Goal: Task Accomplishment & Management: Manage account settings

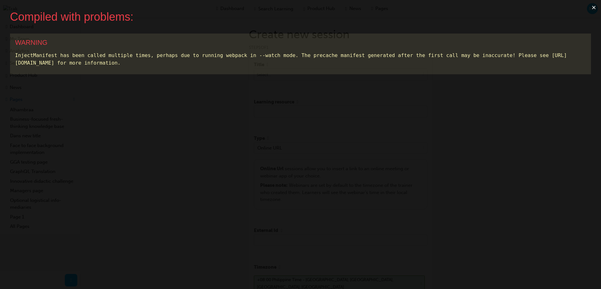
click at [473, 8] on button "×" at bounding box center [593, 7] width 14 height 15
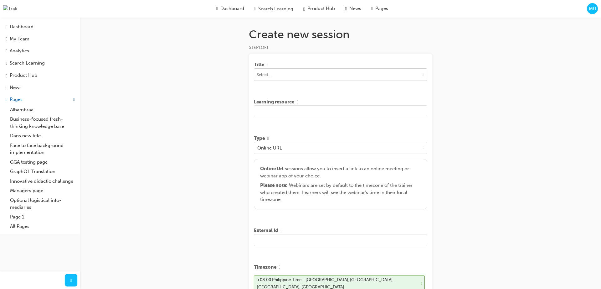
click at [422, 75] on span "down-icon" at bounding box center [423, 73] width 2 height 5
type input "[PERSON_NAME]"
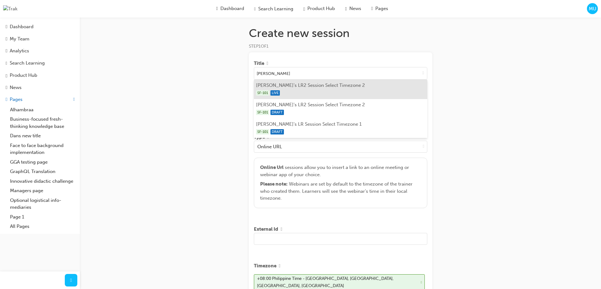
click at [340, 85] on li "Marc's LR2 Session Select Timezone 2 SF-101 LIVE" at bounding box center [340, 88] width 173 height 19
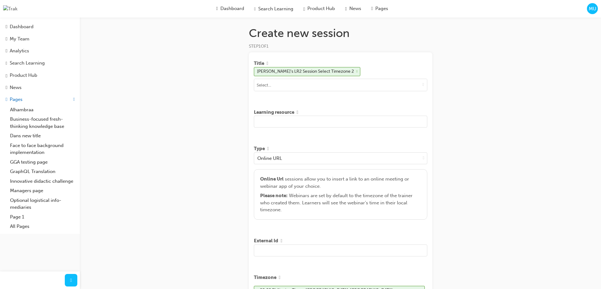
click at [321, 127] on input "text" at bounding box center [340, 121] width 173 height 12
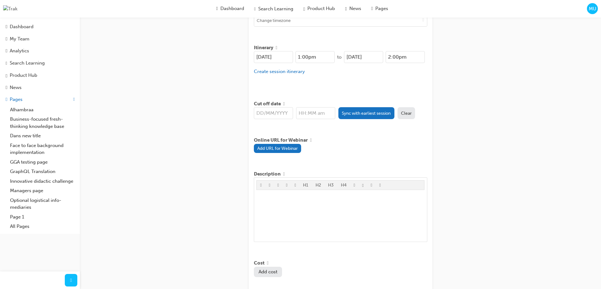
scroll to position [283, 0]
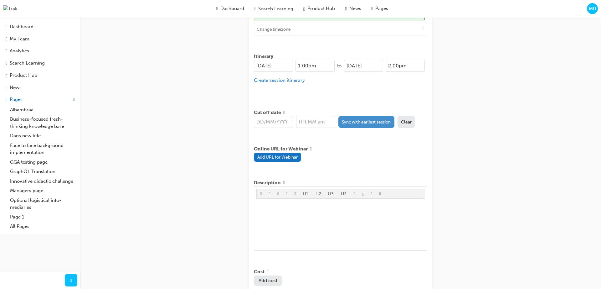
type input "sad asd asda sdasd asd"
click at [361, 120] on button "Sync with earliest session" at bounding box center [366, 122] width 56 height 12
type input "[DATE]"
type input "1:00pm"
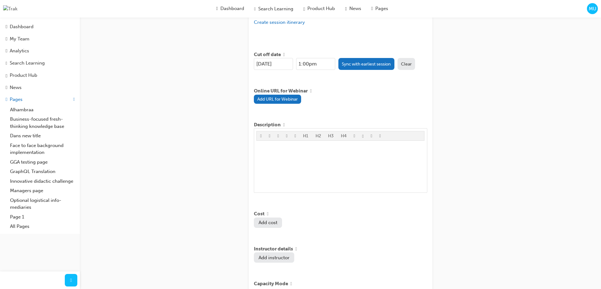
scroll to position [0, 0]
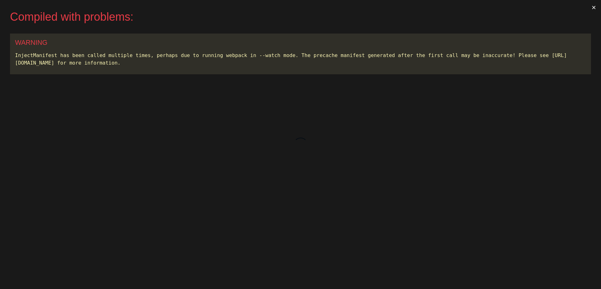
click at [593, 6] on button "×" at bounding box center [593, 7] width 14 height 15
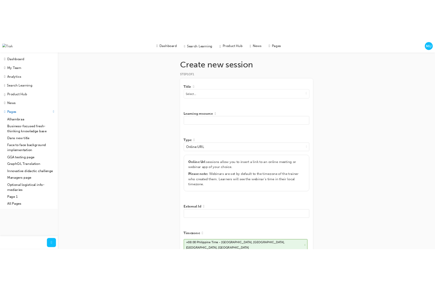
scroll to position [0, 0]
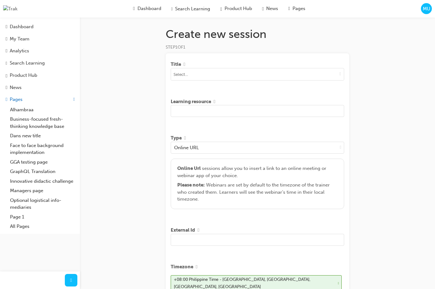
click at [33, 65] on div "Search Learning" at bounding box center [27, 62] width 35 height 7
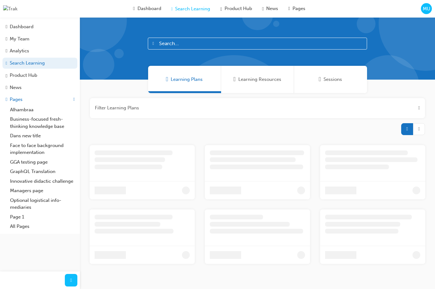
click at [333, 79] on span "Sessions" at bounding box center [332, 79] width 18 height 7
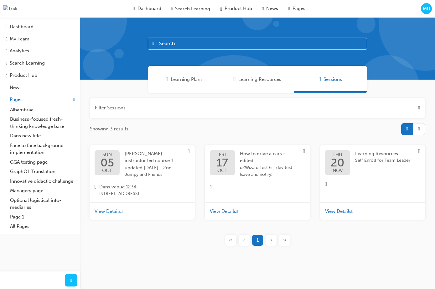
click at [111, 166] on span "05" at bounding box center [106, 162] width 13 height 11
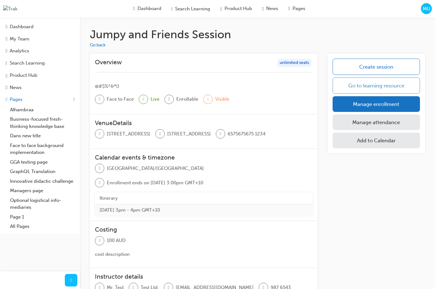
click at [366, 89] on link "Go to learning resource" at bounding box center [375, 85] width 87 height 16
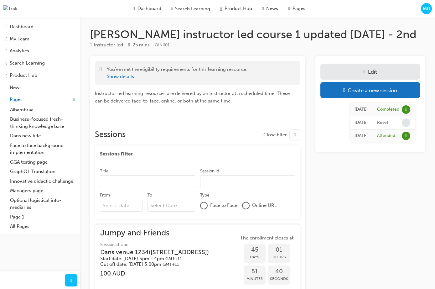
click at [427, 14] on div "MU" at bounding box center [426, 8] width 11 height 11
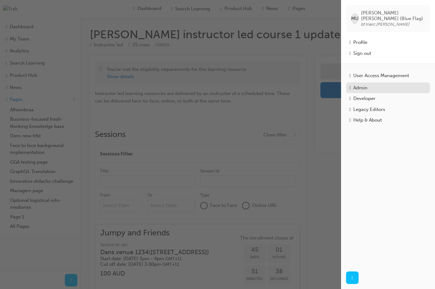
click at [375, 85] on div "Admin" at bounding box center [388, 87] width 78 height 7
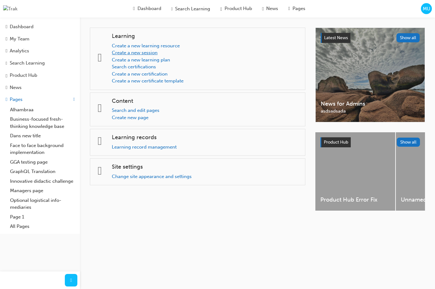
click at [151, 52] on link "Create a new session" at bounding box center [135, 53] width 46 height 6
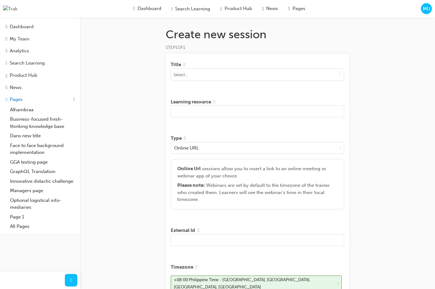
click at [181, 48] on span "STEP 1 OF 1" at bounding box center [176, 47] width 20 height 5
drag, startPoint x: 157, startPoint y: 90, endPoint x: 166, endPoint y: 89, distance: 9.5
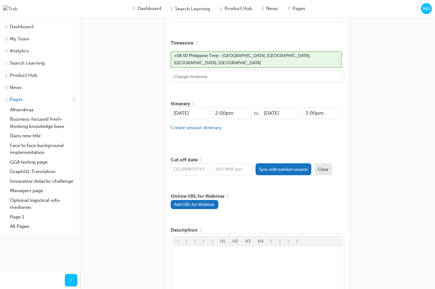
scroll to position [226, 0]
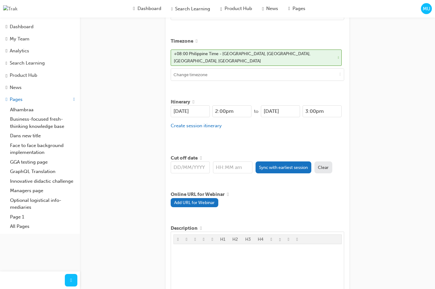
click at [134, 80] on div "Create new session STEP 1 OF 1 Title Learning resource Type Online URL Online U…" at bounding box center [217, 237] width 435 height 926
click at [428, 10] on span "MU" at bounding box center [426, 8] width 8 height 7
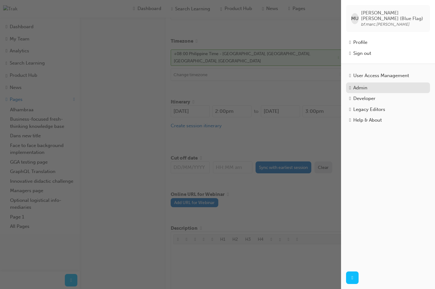
click at [367, 85] on div "Admin" at bounding box center [360, 87] width 14 height 7
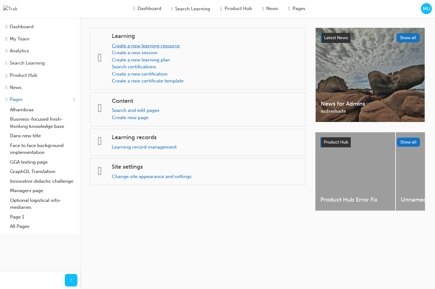
click at [157, 45] on link "Create a new learning resource" at bounding box center [146, 46] width 68 height 6
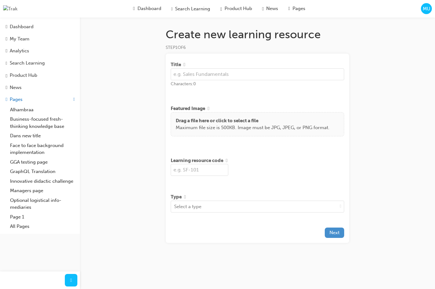
click at [333, 232] on span "Next" at bounding box center [334, 232] width 10 height 6
click at [422, 11] on icon "close" at bounding box center [424, 10] width 4 height 5
click at [423, 8] on div "Title must have a value" at bounding box center [380, 18] width 100 height 27
click at [425, 9] on span "MU" at bounding box center [426, 8] width 8 height 7
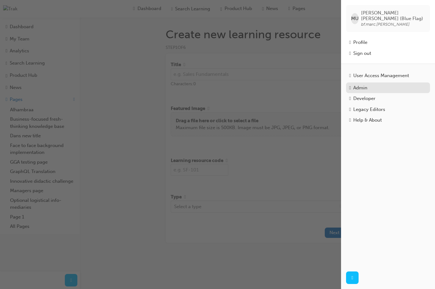
click at [370, 84] on div "Admin" at bounding box center [388, 87] width 78 height 7
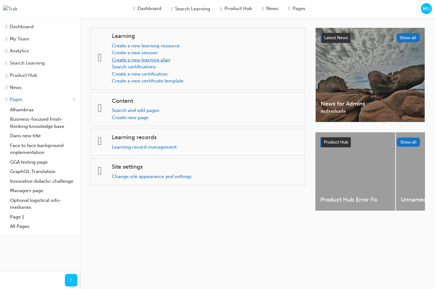
click at [144, 58] on link "Create a new learning plan" at bounding box center [141, 60] width 58 height 6
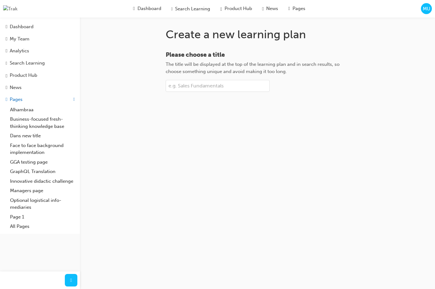
click at [238, 88] on input "Please choose a title The title will be displayed at the top of the learning pl…" at bounding box center [218, 86] width 104 height 12
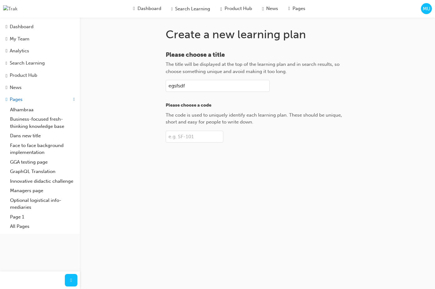
type input "egsfsdf"
click at [200, 138] on input "ds" at bounding box center [195, 136] width 58 height 12
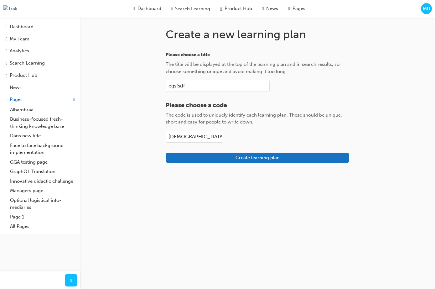
type input "dsfd"
click at [426, 10] on span "MU" at bounding box center [426, 8] width 8 height 7
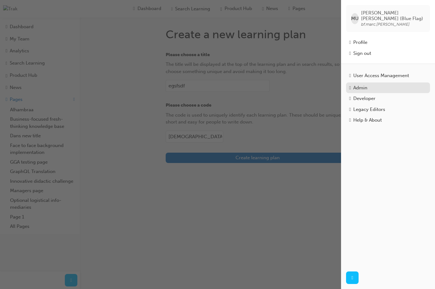
click at [367, 84] on div "Admin" at bounding box center [360, 87] width 14 height 7
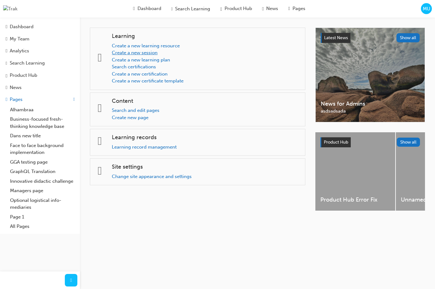
click at [147, 53] on link "Create a new session" at bounding box center [135, 53] width 46 height 6
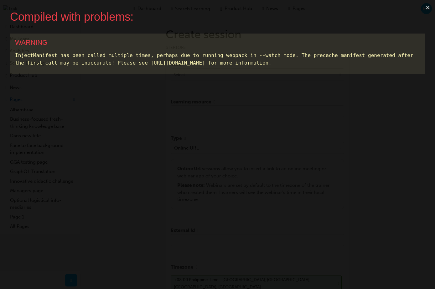
click at [248, 75] on div "Compiled with problems: × WARNING InjectManifest has been called multiple times…" at bounding box center [217, 144] width 435 height 289
click at [425, 6] on button "×" at bounding box center [427, 7] width 14 height 15
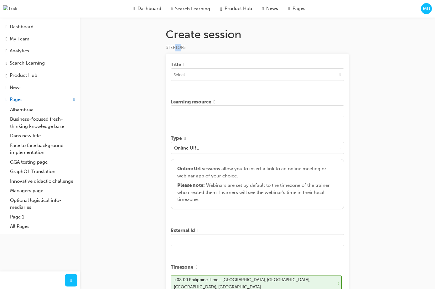
drag, startPoint x: 176, startPoint y: 47, endPoint x: 182, endPoint y: 47, distance: 5.6
click at [182, 47] on span "STEP 1 OF 5" at bounding box center [176, 47] width 20 height 5
click at [350, 84] on div "Create session STEP 1 OF 5 Title Learning resource Type Online URL Online Url s…" at bounding box center [257, 238] width 203 height 421
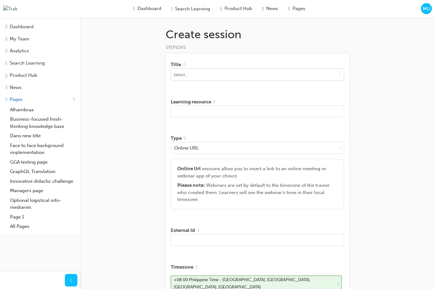
click at [339, 76] on span "down-icon" at bounding box center [340, 73] width 2 height 5
type input "[PERSON_NAME]"
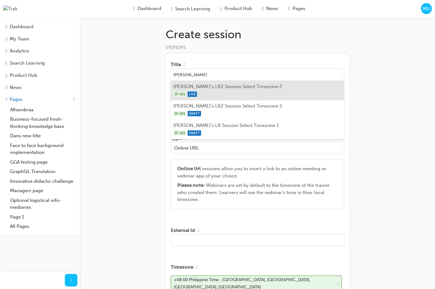
click at [216, 94] on div "SF-101 LIVE" at bounding box center [257, 94] width 169 height 8
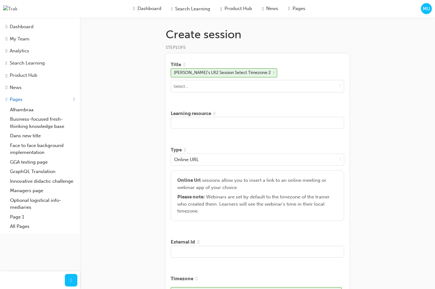
click at [206, 123] on input "text" at bounding box center [257, 123] width 173 height 12
click at [214, 122] on input "text" at bounding box center [257, 123] width 173 height 12
type input "asd d sdsa dasdasd dasd asdsad"
click at [219, 35] on h1 "Create session" at bounding box center [257, 35] width 183 height 14
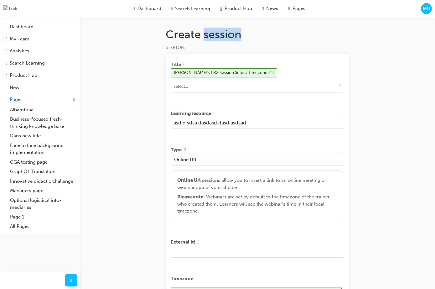
drag, startPoint x: 248, startPoint y: 35, endPoint x: 264, endPoint y: 38, distance: 16.8
click at [249, 35] on h1 "Create session" at bounding box center [257, 35] width 183 height 14
click at [276, 43] on div "Create session STEP 1 OF 5" at bounding box center [257, 39] width 183 height 23
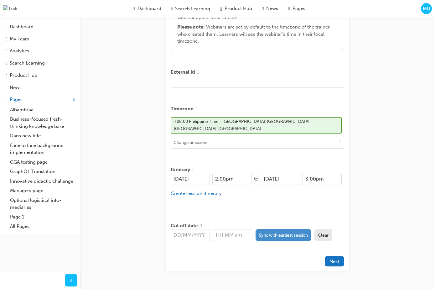
scroll to position [180, 0]
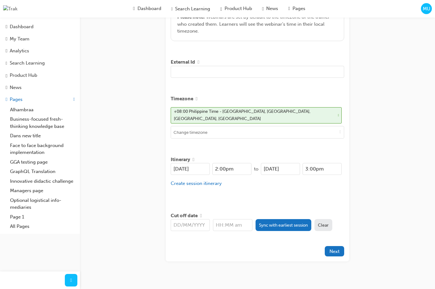
drag, startPoint x: 252, startPoint y: 195, endPoint x: 243, endPoint y: 200, distance: 9.5
click at [252, 195] on div "Itinerary 21/08/2025 2:00pm to 21/08/2025 3:00pm Create session itinerary" at bounding box center [257, 176] width 173 height 46
click at [185, 212] on span "Cut off date" at bounding box center [184, 215] width 27 height 7
drag, startPoint x: 185, startPoint y: 210, endPoint x: 230, endPoint y: 197, distance: 47.2
click at [187, 212] on span "Cut off date" at bounding box center [184, 215] width 27 height 7
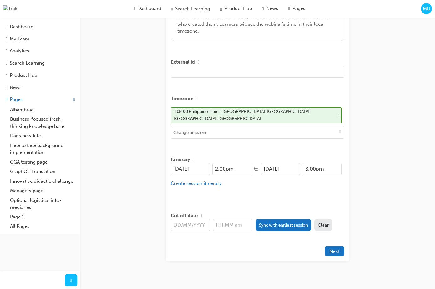
drag, startPoint x: 230, startPoint y: 197, endPoint x: 265, endPoint y: 207, distance: 36.5
click at [237, 198] on div "Title Marc's LR2 Session Select Timezone 2 Learning resource asd d sdsa dasdasd…" at bounding box center [257, 67] width 183 height 387
click at [269, 224] on button "Sync with earliest session" at bounding box center [283, 225] width 56 height 12
type input "[DATE]"
type input "2:00pm"
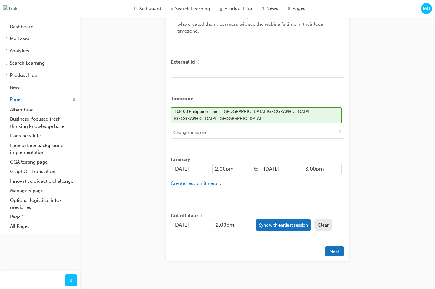
click at [265, 239] on div "Title Marc's LR2 Session Select Timezone 2 Learning resource asd d sdsa dasdasd…" at bounding box center [257, 67] width 183 height 387
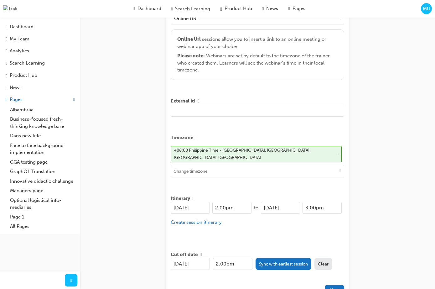
scroll to position [185, 0]
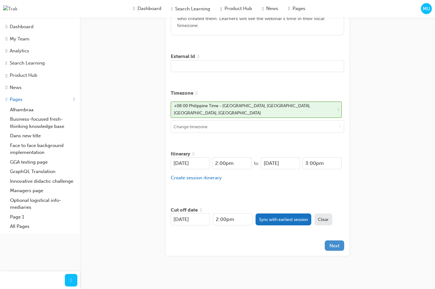
click at [335, 245] on button "Next" at bounding box center [333, 245] width 19 height 10
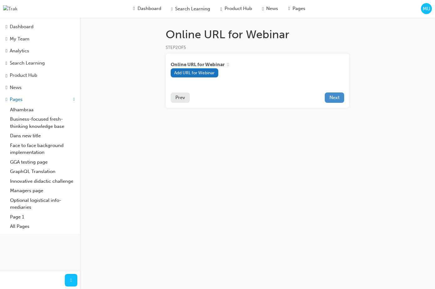
click at [331, 100] on span "Next" at bounding box center [334, 98] width 10 height 6
click at [185, 100] on span "Prev" at bounding box center [180, 98] width 10 height 6
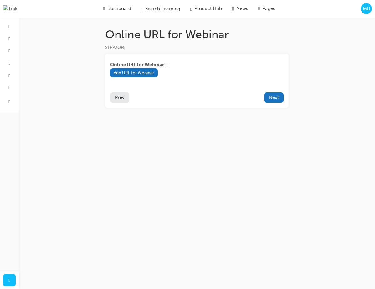
click at [330, 118] on div "Online URL for Webinar STEP 2 OF 5 Online URL for Webinar Add URL for Webinar P…" at bounding box center [187, 144] width 375 height 289
drag, startPoint x: 278, startPoint y: 125, endPoint x: 273, endPoint y: 110, distance: 16.2
click at [278, 124] on div "Online URL for Webinar STEP 2 OF 5 Online URL for Webinar Add URL for Webinar P…" at bounding box center [196, 78] width 203 height 100
click at [272, 101] on button "Next" at bounding box center [273, 97] width 19 height 10
click at [275, 98] on span "Next" at bounding box center [274, 98] width 10 height 6
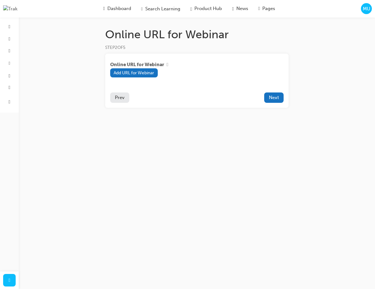
click at [119, 47] on span "STEP 2 OF 5" at bounding box center [115, 47] width 20 height 5
click at [120, 100] on span "Prev" at bounding box center [120, 98] width 10 height 6
click at [248, 142] on div "Online URL for Webinar STEP 2 OF 5 Online URL for Webinar Add URL for Webinar P…" at bounding box center [187, 144] width 375 height 289
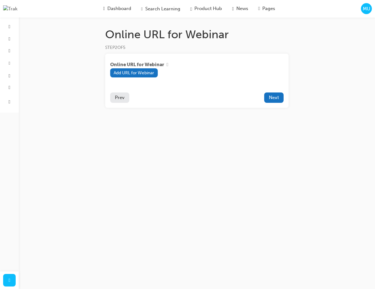
drag, startPoint x: 188, startPoint y: 131, endPoint x: 254, endPoint y: 119, distance: 66.8
click at [191, 131] on div "Online URL for Webinar STEP 2 OF 5 Online URL for Webinar Add URL for Webinar P…" at bounding box center [187, 144] width 375 height 289
click at [276, 98] on span "Next" at bounding box center [274, 98] width 10 height 6
drag, startPoint x: 344, startPoint y: 43, endPoint x: 292, endPoint y: 91, distance: 70.6
click at [342, 43] on div "Online URL for Webinar STEP 2 OF 5 Online URL for Webinar Add URL for Webinar P…" at bounding box center [187, 144] width 375 height 289
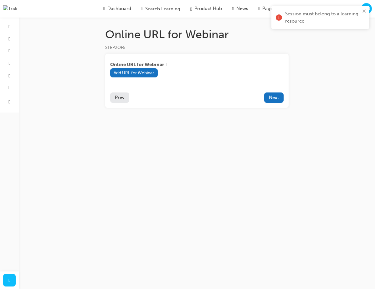
drag, startPoint x: 327, startPoint y: 59, endPoint x: 181, endPoint y: 49, distance: 146.1
click at [324, 58] on div "Online URL for Webinar STEP 2 OF 5 Online URL for Webinar Add URL for Webinar P…" at bounding box center [187, 144] width 375 height 289
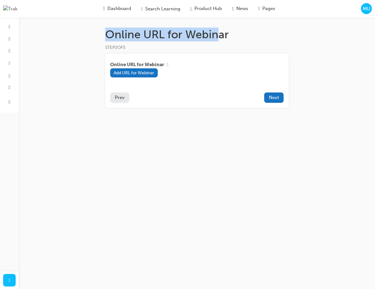
drag, startPoint x: 107, startPoint y: 36, endPoint x: 218, endPoint y: 33, distance: 111.4
click at [217, 33] on h1 "Online URL for Webinar" at bounding box center [196, 35] width 183 height 14
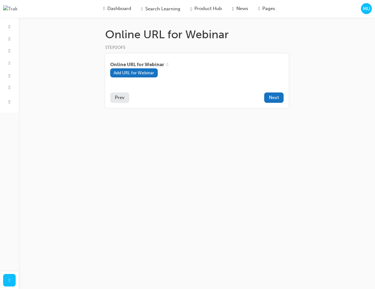
click at [230, 35] on h1 "Online URL for Webinar" at bounding box center [196, 35] width 183 height 14
click at [112, 34] on h1 "Online URL for Webinar" at bounding box center [196, 35] width 183 height 14
click at [242, 177] on div "Online URL for Webinar STEP 2 OF 5 Online URL for Webinar Add URL for Webinar P…" at bounding box center [187, 144] width 375 height 289
click at [280, 162] on div "Online URL for Webinar STEP 2 OF 5 Online URL for Webinar Add URL for Webinar P…" at bounding box center [187, 144] width 375 height 289
click at [368, 11] on span "MU" at bounding box center [367, 8] width 8 height 7
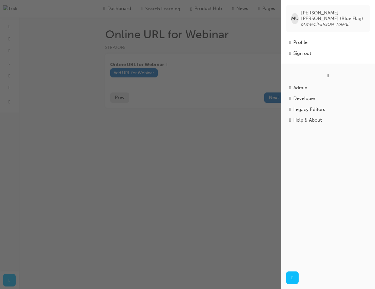
click at [227, 120] on div "button" at bounding box center [140, 144] width 281 height 289
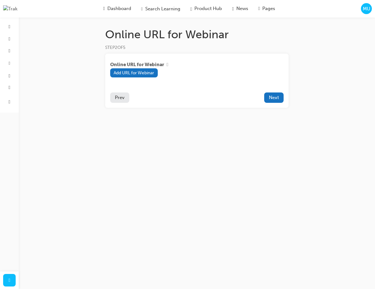
drag, startPoint x: 366, startPoint y: 9, endPoint x: 364, endPoint y: 13, distance: 4.2
click at [364, 13] on div "MU" at bounding box center [366, 8] width 11 height 11
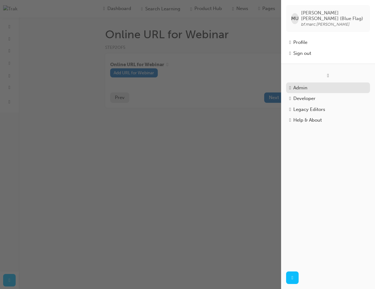
click at [310, 85] on div "Admin" at bounding box center [328, 87] width 78 height 7
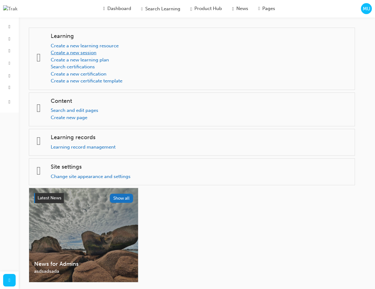
click at [87, 52] on link "Create a new session" at bounding box center [74, 53] width 46 height 6
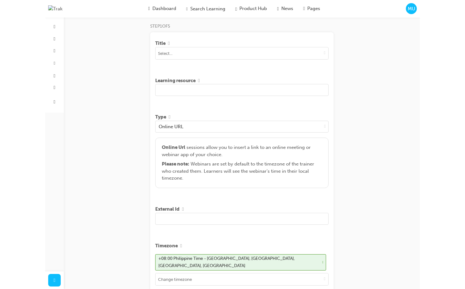
scroll to position [23, 0]
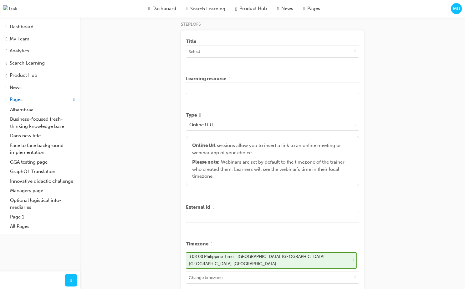
click at [434, 12] on span "MU" at bounding box center [457, 8] width 8 height 7
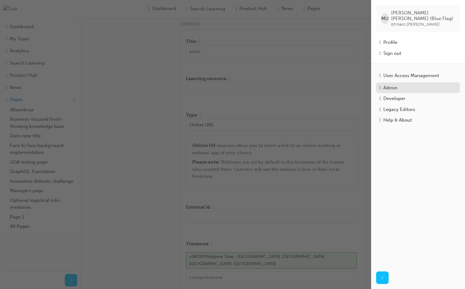
click at [395, 85] on div "Admin" at bounding box center [390, 87] width 14 height 7
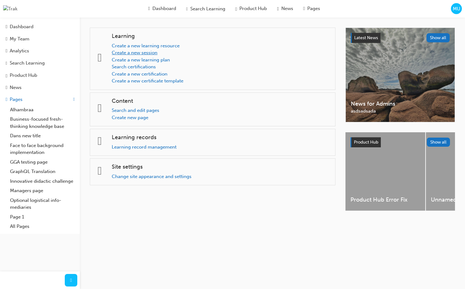
click at [146, 53] on link "Create a new session" at bounding box center [135, 53] width 46 height 6
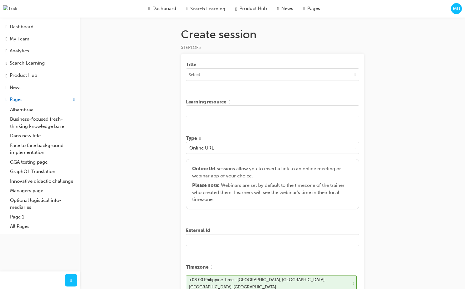
drag, startPoint x: 144, startPoint y: 56, endPoint x: 102, endPoint y: 60, distance: 42.5
click at [143, 56] on div "Create session STEP 1 OF 5 Title Learning resource Type Online URL Online Url s…" at bounding box center [232, 232] width 465 height 465
click at [25, 65] on div "Search Learning" at bounding box center [27, 62] width 35 height 7
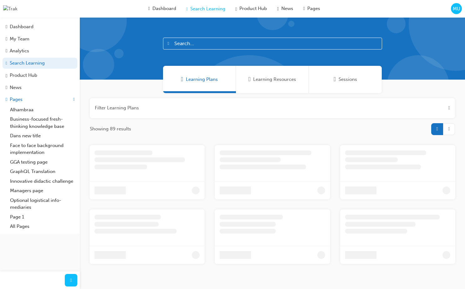
click at [365, 81] on div "Sessions" at bounding box center [345, 79] width 73 height 27
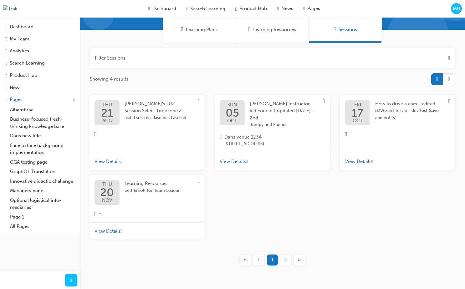
scroll to position [66, 0]
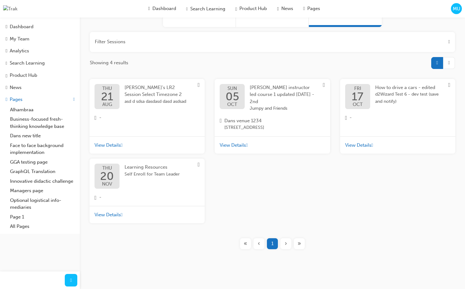
click at [146, 96] on span "[PERSON_NAME] LR2 Session Select Timezone 2" at bounding box center [153, 90] width 57 height 13
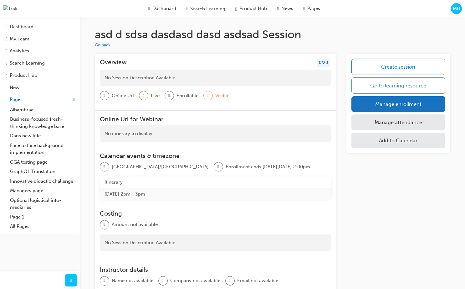
click at [410, 89] on link "Go to learning resource" at bounding box center [398, 85] width 94 height 16
click at [390, 87] on link "Go to learning resource" at bounding box center [398, 85] width 94 height 16
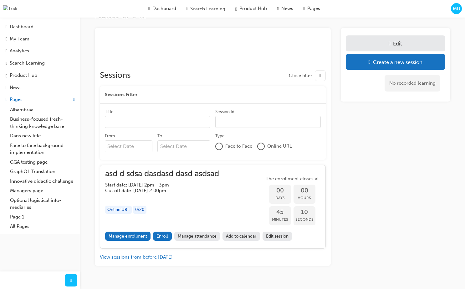
scroll to position [41, 0]
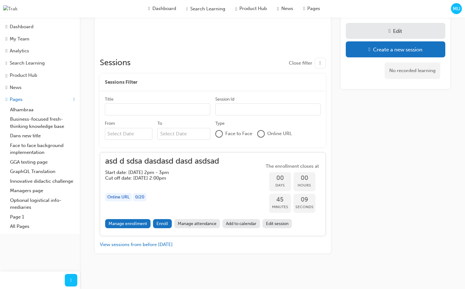
click at [279, 225] on link "Edit session" at bounding box center [278, 223] width 30 height 9
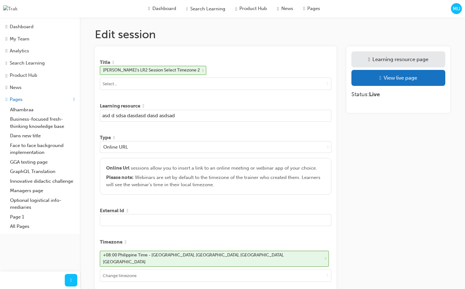
click at [434, 12] on span "MU" at bounding box center [457, 8] width 8 height 7
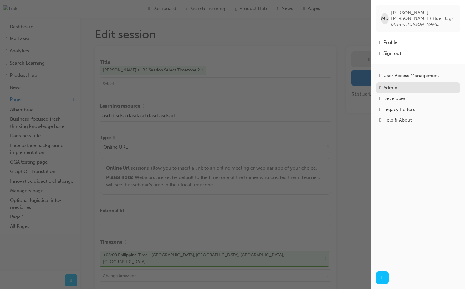
click at [405, 84] on div "Admin" at bounding box center [418, 87] width 78 height 7
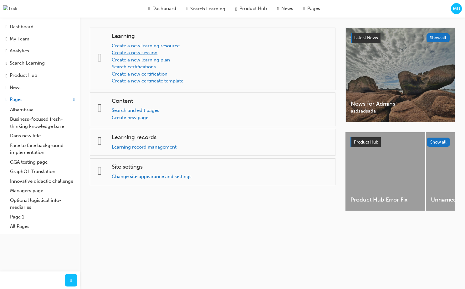
click at [149, 54] on link "Create a new session" at bounding box center [135, 53] width 46 height 6
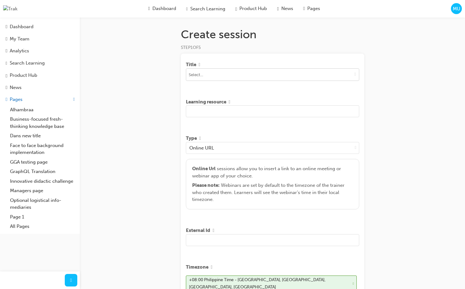
click at [301, 73] on input at bounding box center [272, 75] width 173 height 12
type input "asd"
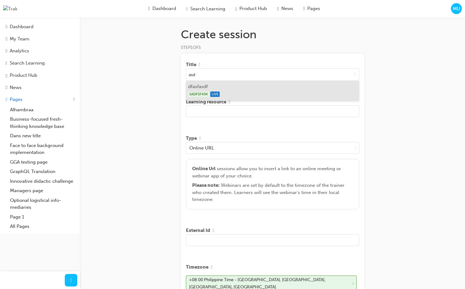
click at [236, 91] on div "SADFSF434 LIVE" at bounding box center [272, 94] width 169 height 8
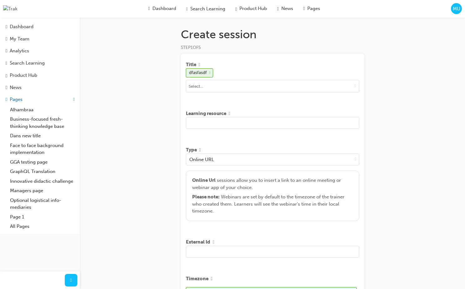
click at [201, 123] on input "text" at bounding box center [272, 123] width 173 height 12
type input "a"
click at [176, 140] on div "Create session STEP 1 OF 5 Title dfasfasdf Learning resource asd Type Online UR…" at bounding box center [272, 244] width 203 height 433
click at [209, 120] on input "asd" at bounding box center [272, 123] width 173 height 12
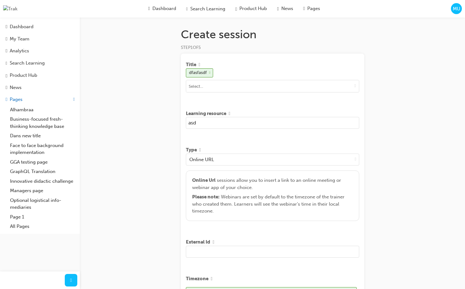
type input "u"
click at [167, 97] on div "Create session STEP 1 OF 5 Title dfasfasdf Learning resource marc Type Online U…" at bounding box center [232, 238] width 465 height 476
click at [213, 92] on div at bounding box center [272, 86] width 173 height 13
click at [211, 120] on input "marc" at bounding box center [272, 123] width 173 height 12
type input "c"
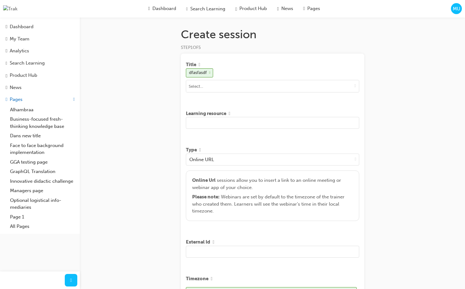
click at [216, 95] on div "Title dfasfasdf" at bounding box center [272, 78] width 173 height 39
click at [211, 74] on span "cross-icon" at bounding box center [209, 72] width 1 height 3
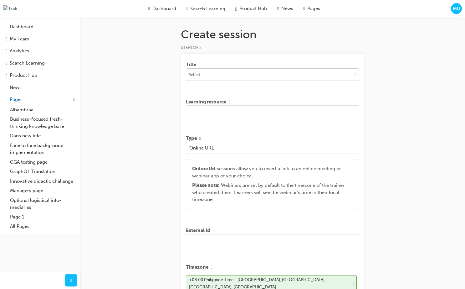
click at [213, 78] on input at bounding box center [272, 75] width 173 height 12
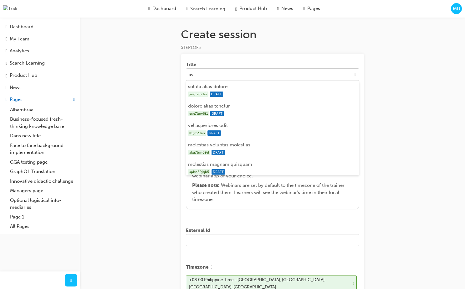
type input "a"
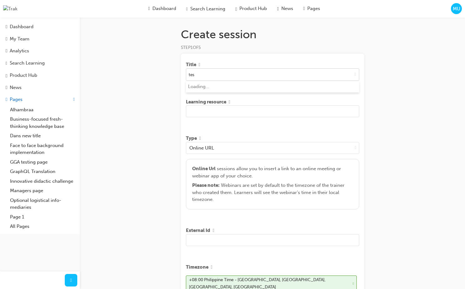
type input "test"
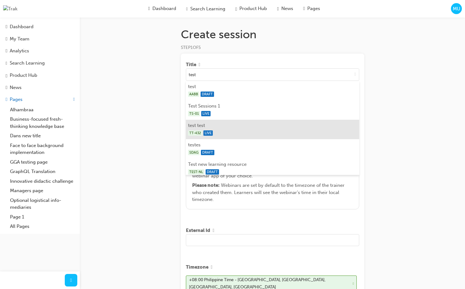
scroll to position [113, 0]
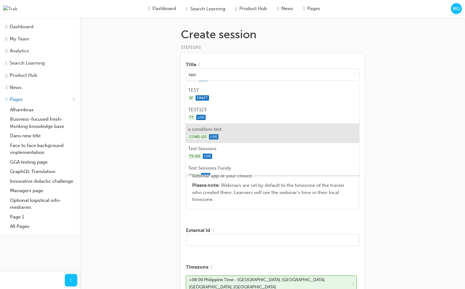
click at [247, 133] on li "a condition test COND-123 LIVE" at bounding box center [272, 132] width 173 height 19
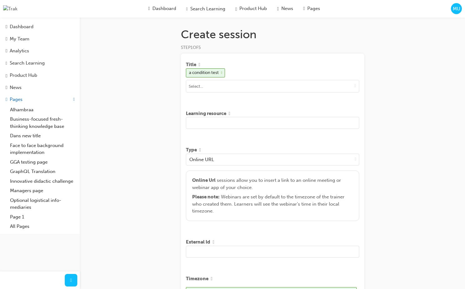
scroll to position [0, 0]
click at [239, 128] on input "text" at bounding box center [272, 123] width 173 height 12
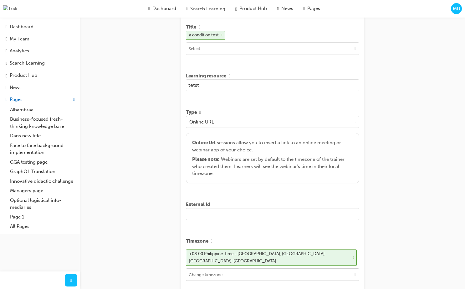
scroll to position [185, 0]
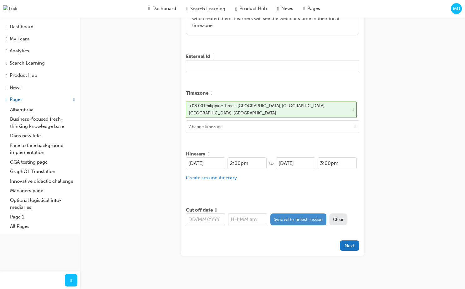
type input "tetst"
click at [306, 218] on button "Sync with earliest session" at bounding box center [298, 219] width 56 height 12
type input "[DATE]"
type input "2:00pm"
click at [350, 243] on span "Next" at bounding box center [350, 246] width 10 height 6
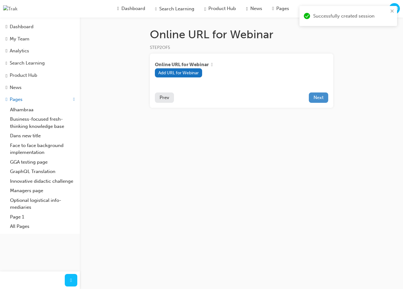
click at [315, 98] on span "Next" at bounding box center [319, 98] width 10 height 6
click at [169, 100] on span "Prev" at bounding box center [165, 98] width 10 height 6
click at [261, 118] on div "Online URL for Webinar STEP 2 OF 5 Online URL for Webinar Add URL for Webinar P…" at bounding box center [241, 78] width 203 height 100
click at [312, 95] on button "Next" at bounding box center [318, 97] width 19 height 10
click at [315, 98] on span "Next" at bounding box center [319, 98] width 10 height 6
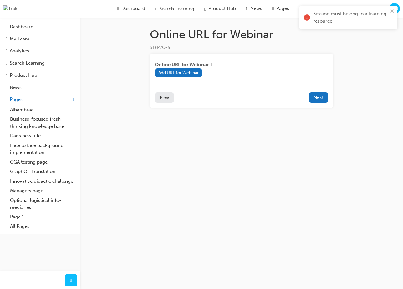
click at [228, 113] on div "Online URL for Webinar STEP 2 OF 5 Online URL for Webinar Add URL for Webinar P…" at bounding box center [241, 78] width 203 height 100
click at [317, 101] on button "Next" at bounding box center [318, 97] width 19 height 10
click at [319, 100] on span "Next" at bounding box center [319, 98] width 10 height 6
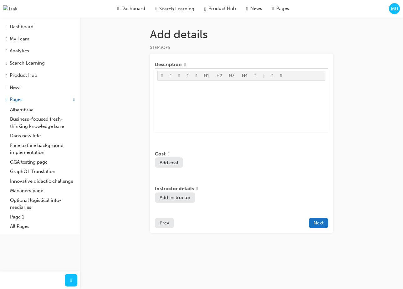
click at [166, 224] on span "Prev" at bounding box center [165, 223] width 10 height 6
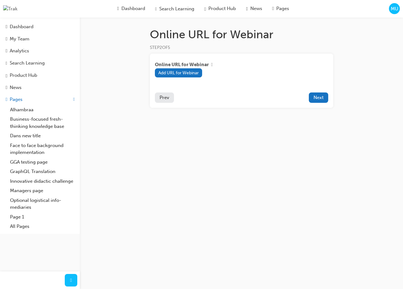
click at [162, 100] on span "Prev" at bounding box center [165, 98] width 10 height 6
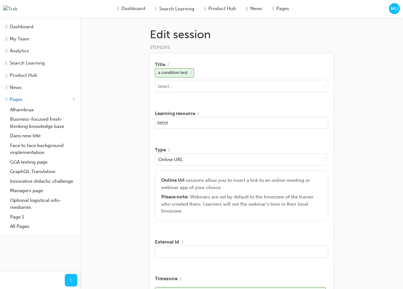
scroll to position [185, 0]
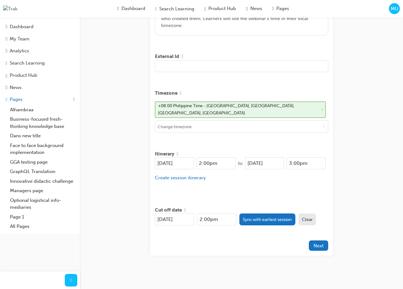
click at [316, 243] on span "Next" at bounding box center [319, 246] width 10 height 6
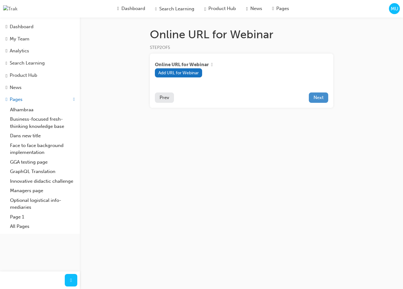
click at [320, 98] on span "Next" at bounding box center [319, 98] width 10 height 6
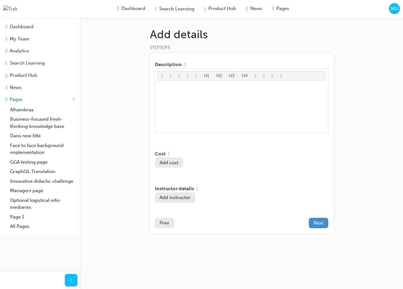
click at [319, 223] on span "Next" at bounding box center [319, 223] width 10 height 6
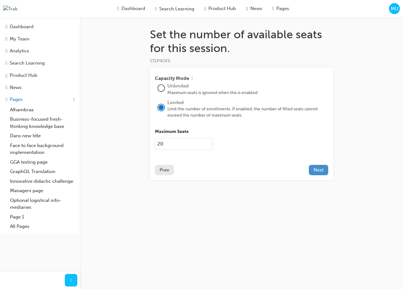
click at [319, 170] on span "Next" at bounding box center [319, 170] width 10 height 6
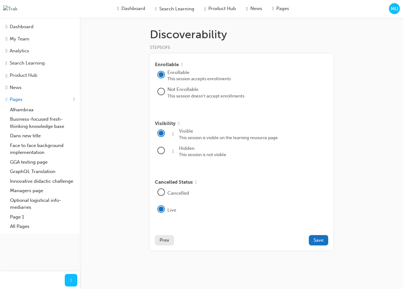
click at [164, 242] on span "Prev" at bounding box center [165, 240] width 10 height 6
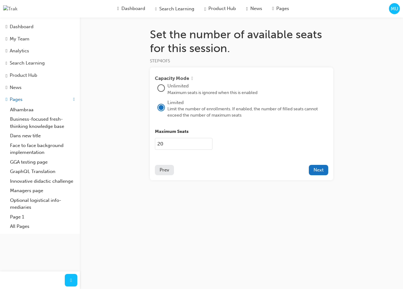
click at [164, 242] on div "Set the number of available seats for this session. STEP 4 OF 5 Capacity Mode U…" at bounding box center [201, 144] width 403 height 289
click at [167, 169] on button "Prev" at bounding box center [164, 170] width 19 height 10
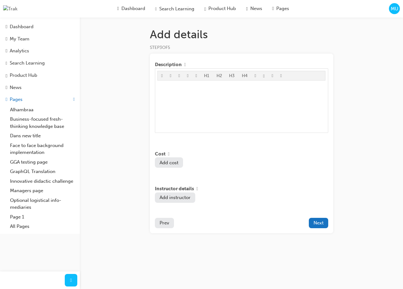
click at [164, 224] on span "Prev" at bounding box center [165, 223] width 10 height 6
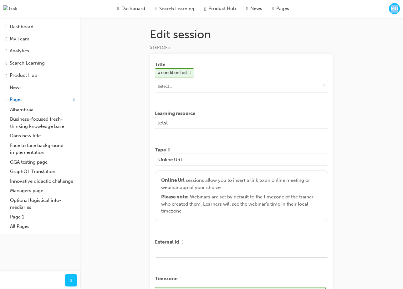
click at [394, 13] on div "MU" at bounding box center [394, 8] width 11 height 11
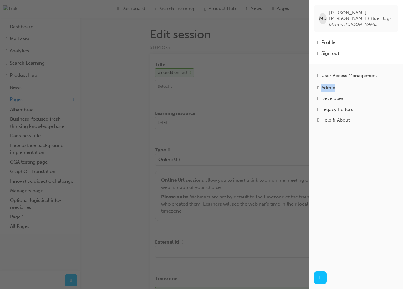
drag, startPoint x: 337, startPoint y: 85, endPoint x: 119, endPoint y: 1, distance: 233.9
click div "MU Marc Umali (Blue Flag) bf.marc.umali Profile Sign out User Access Management…" at bounding box center [201, 144] width 403 height 289
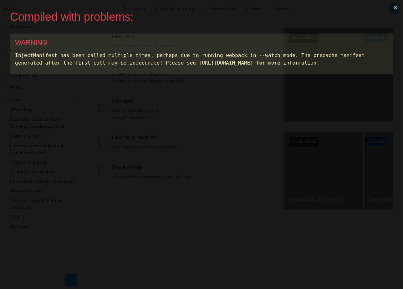
click at [397, 7] on button "×" at bounding box center [396, 7] width 14 height 15
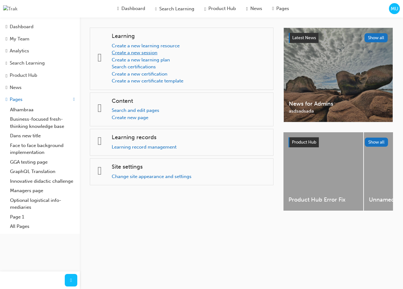
click at [152, 55] on link "Create a new session" at bounding box center [135, 53] width 46 height 6
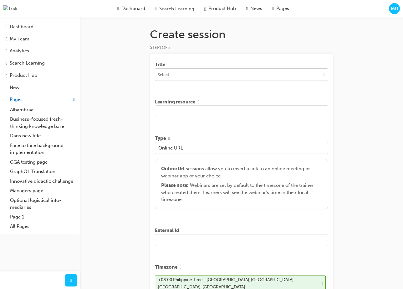
click at [264, 76] on input at bounding box center [241, 75] width 173 height 12
type input "1"
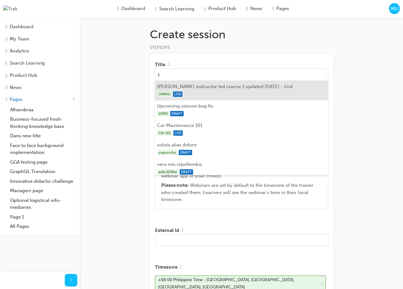
click at [248, 95] on div "OINK01 LIVE" at bounding box center [241, 94] width 169 height 8
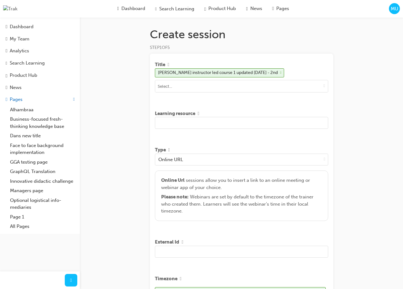
click at [219, 128] on input "text" at bounding box center [241, 123] width 173 height 12
click at [199, 114] on span "info-icon" at bounding box center [199, 113] width 2 height 6
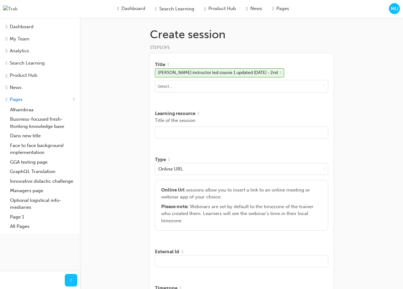
click at [202, 137] on input "text" at bounding box center [241, 132] width 173 height 12
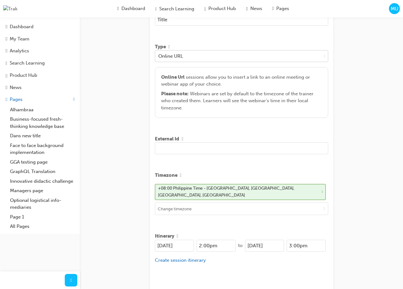
scroll to position [188, 0]
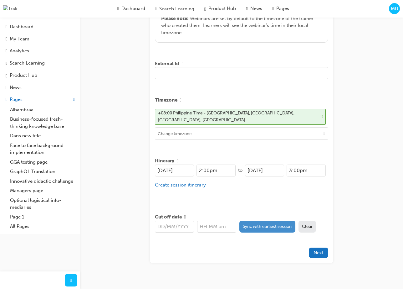
type input "Title"
click at [257, 222] on button "Sync with earliest session" at bounding box center [267, 226] width 56 height 12
type input "[DATE]"
type input "2:00pm"
click at [321, 253] on button "Next" at bounding box center [318, 252] width 19 height 10
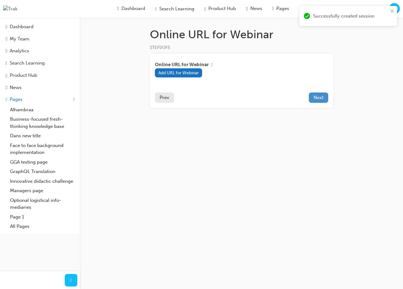
click at [323, 98] on span "Next" at bounding box center [319, 98] width 10 height 6
click at [325, 100] on button "Next" at bounding box center [318, 97] width 19 height 10
click at [195, 74] on button "Add URL for Webinar" at bounding box center [179, 72] width 48 height 9
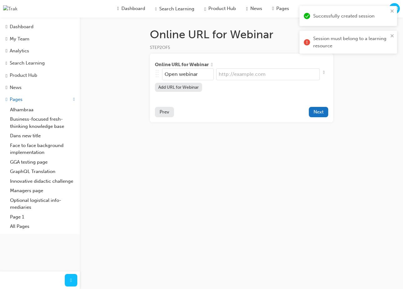
click at [234, 76] on input "url" at bounding box center [268, 74] width 104 height 12
type input "g"
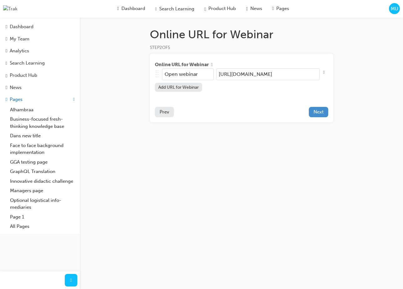
type input "https://example.com"
click at [321, 113] on span "Next" at bounding box center [319, 112] width 10 height 6
click at [283, 174] on div "Online URL for Webinar STEP 2 OF 5 Online URL for Webinar .. .. .. .. Open webi…" at bounding box center [201, 144] width 403 height 289
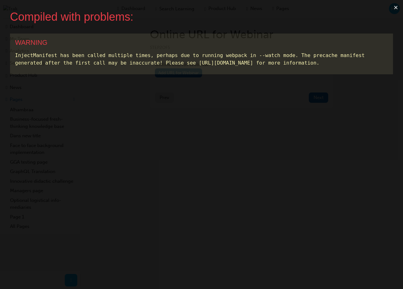
click at [395, 8] on button "×" at bounding box center [396, 7] width 14 height 15
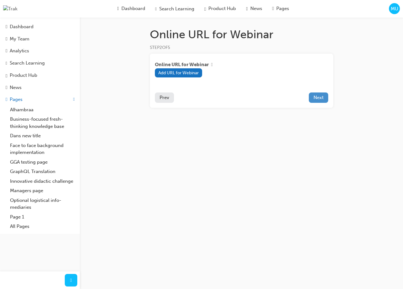
click at [319, 99] on span "Next" at bounding box center [319, 98] width 10 height 6
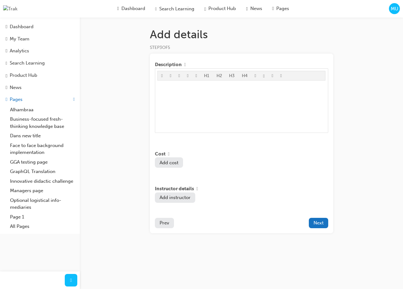
click at [166, 225] on span "Prev" at bounding box center [165, 223] width 10 height 6
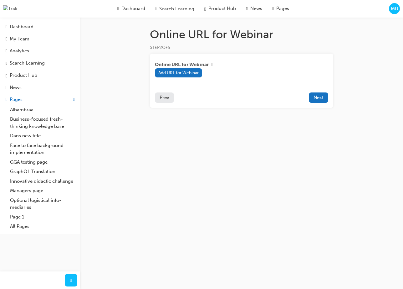
click at [165, 101] on button "Prev" at bounding box center [164, 97] width 19 height 10
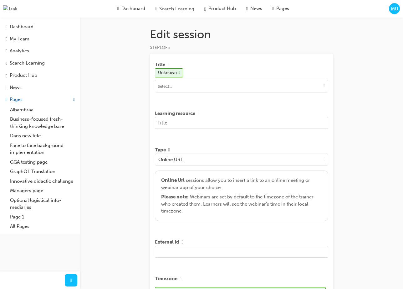
scroll to position [185, 0]
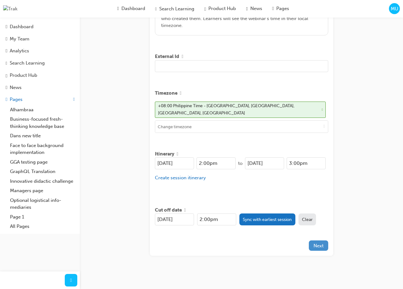
click at [323, 243] on span "Next" at bounding box center [319, 246] width 10 height 6
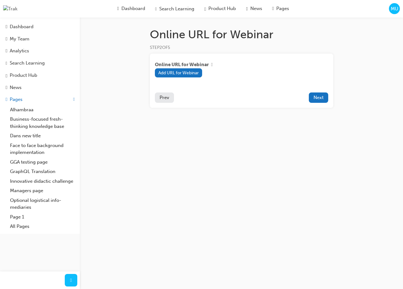
click at [387, 194] on div "Online URL for Webinar STEP 2 OF 5 Online URL for Webinar Add URL for Webinar P…" at bounding box center [201, 144] width 403 height 289
click at [303, 173] on div "Online URL for Webinar STEP 2 OF 5 Online URL for Webinar Add URL for Webinar P…" at bounding box center [201, 144] width 403 height 289
click at [397, 11] on span "MU" at bounding box center [395, 8] width 8 height 7
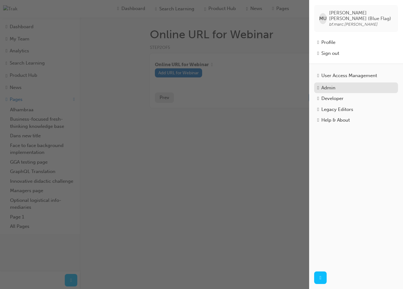
click at [334, 86] on div "Admin" at bounding box center [328, 87] width 14 height 7
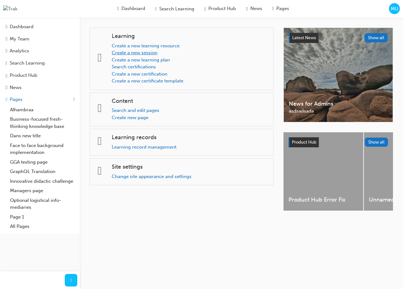
click at [157, 52] on link "Create a new session" at bounding box center [135, 53] width 46 height 6
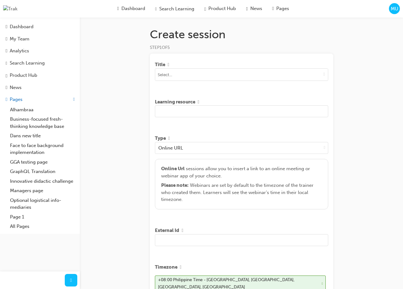
click at [182, 82] on div "Title" at bounding box center [241, 72] width 173 height 27
click at [182, 78] on input at bounding box center [241, 75] width 173 height 12
type input "q"
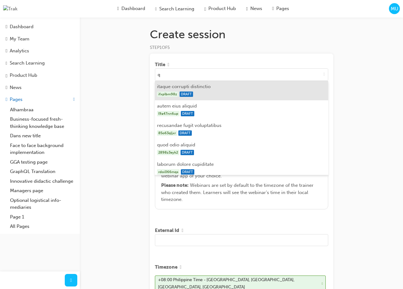
click at [228, 89] on li "itaque corrupti distinctio ifxplbm98z DRAFT" at bounding box center [241, 90] width 173 height 19
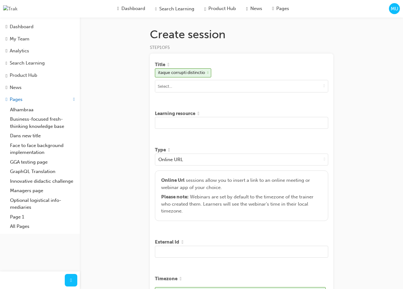
click at [207, 123] on input "text" at bounding box center [241, 123] width 173 height 12
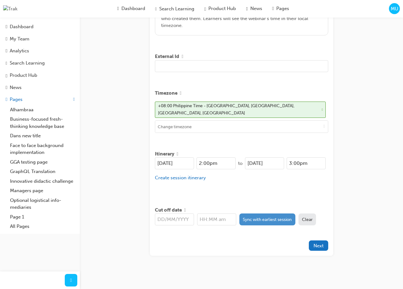
type input "Test"
click at [262, 217] on button "Sync with earliest session" at bounding box center [267, 219] width 56 height 12
type input "[DATE]"
type input "2:00pm"
click at [323, 245] on span "Next" at bounding box center [319, 246] width 10 height 6
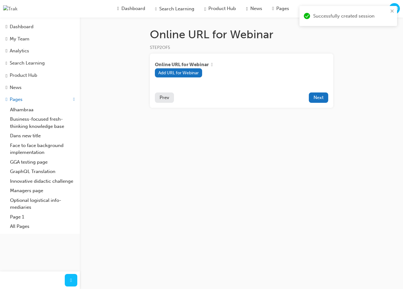
click at [166, 100] on span "Prev" at bounding box center [165, 98] width 10 height 6
click at [374, 54] on div "Online URL for Webinar STEP 2 OF 5 Online URL for Webinar Add URL for Webinar P…" at bounding box center [201, 144] width 403 height 289
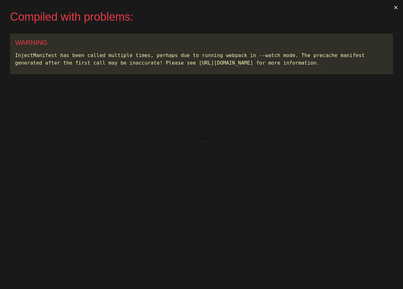
click at [394, 6] on button "×" at bounding box center [396, 7] width 14 height 15
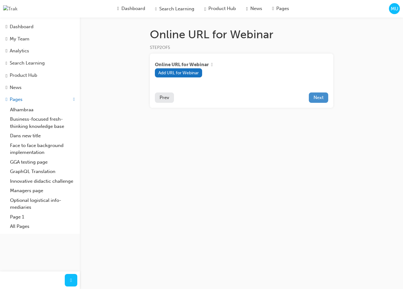
click at [325, 101] on button "Next" at bounding box center [318, 97] width 19 height 10
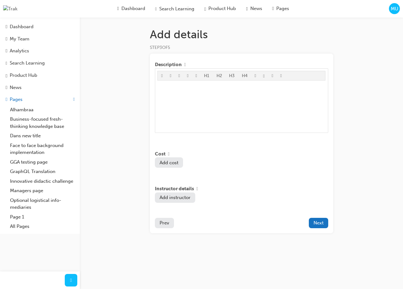
click at [163, 224] on span "Prev" at bounding box center [165, 223] width 10 height 6
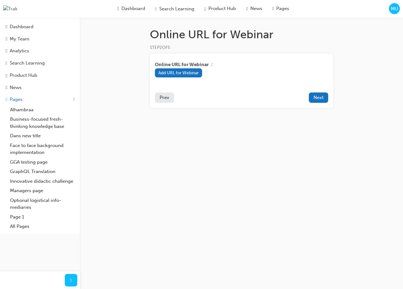
click at [160, 99] on span "Prev" at bounding box center [165, 98] width 10 height 6
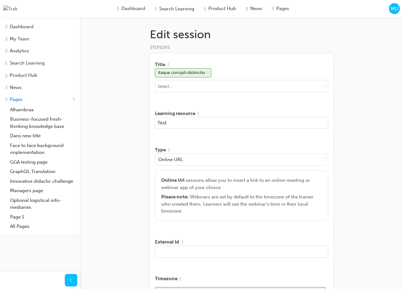
scroll to position [185, 0]
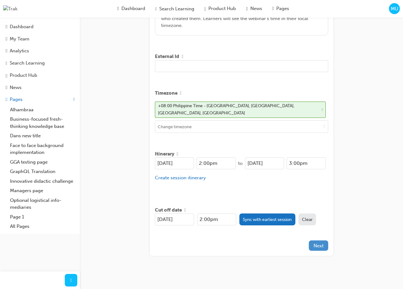
click at [314, 243] on span "Next" at bounding box center [319, 246] width 10 height 6
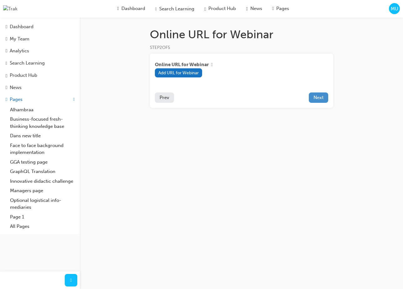
click at [314, 97] on span "Next" at bounding box center [319, 98] width 10 height 6
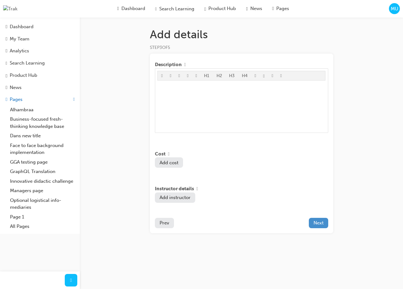
click at [321, 225] on span "Next" at bounding box center [319, 223] width 10 height 6
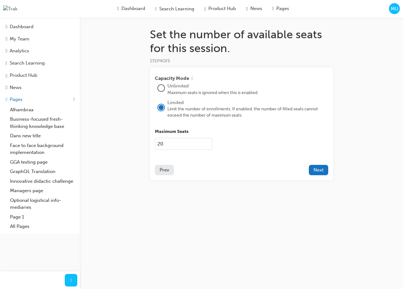
click at [158, 171] on button "Prev" at bounding box center [164, 170] width 19 height 10
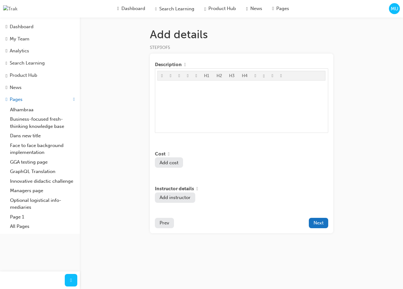
click at [162, 224] on span "Prev" at bounding box center [165, 223] width 10 height 6
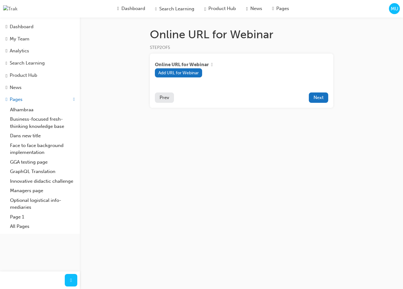
click at [167, 100] on span "Prev" at bounding box center [165, 98] width 10 height 6
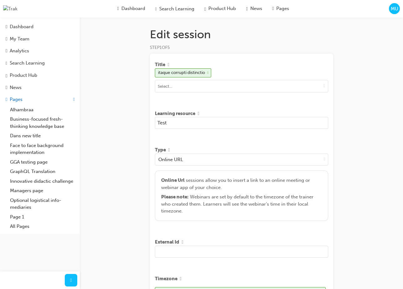
scroll to position [185, 0]
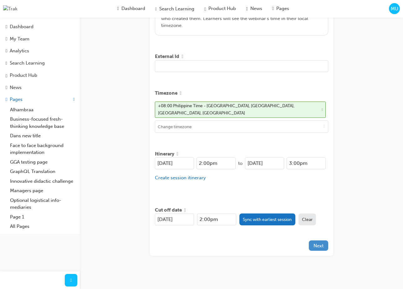
click at [321, 243] on span "Next" at bounding box center [319, 246] width 10 height 6
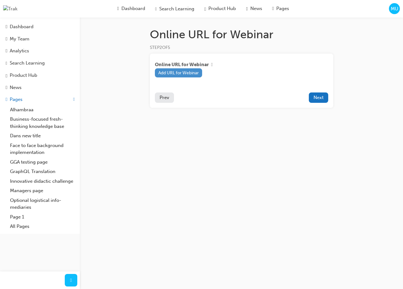
click at [187, 77] on button "Add URL for Webinar" at bounding box center [179, 72] width 48 height 9
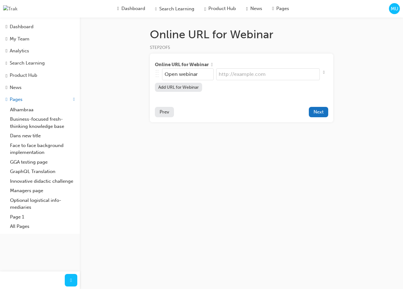
click at [234, 77] on input "url" at bounding box center [268, 74] width 104 height 12
type input "[URL][DOMAIN_NAME]"
click at [319, 114] on span "Next" at bounding box center [319, 112] width 10 height 6
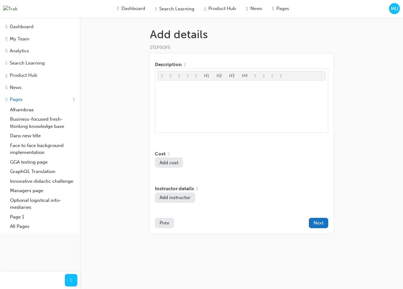
click at [168, 224] on span "Prev" at bounding box center [165, 223] width 10 height 6
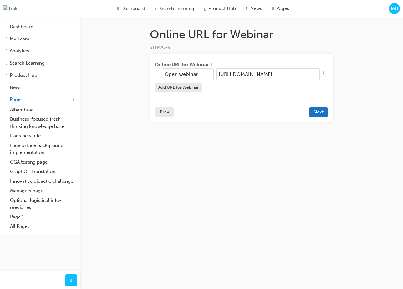
click at [166, 114] on span "Prev" at bounding box center [165, 112] width 10 height 6
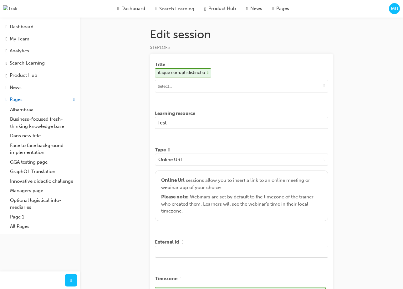
click at [208, 127] on input "Test" at bounding box center [241, 123] width 173 height 12
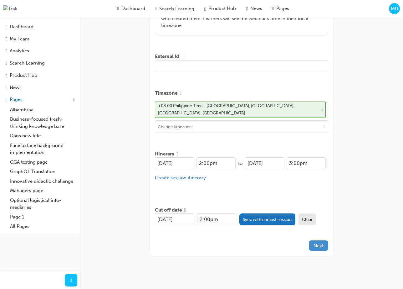
type input "Testing"
click at [322, 243] on span "Next" at bounding box center [319, 246] width 10 height 6
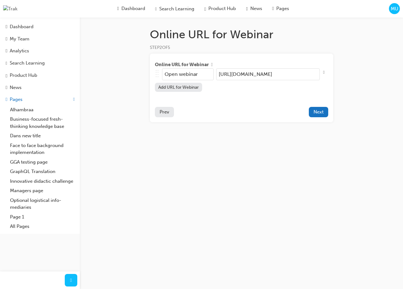
click at [285, 74] on input "[URL][DOMAIN_NAME]" at bounding box center [268, 74] width 104 height 12
type input "https://example.ai"
click at [318, 115] on span "Next" at bounding box center [319, 112] width 10 height 6
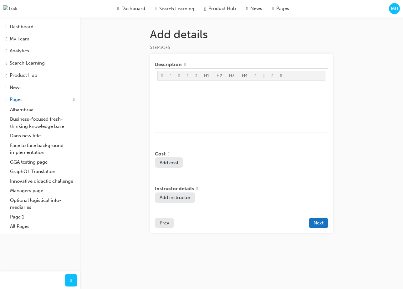
click at [169, 225] on span "Prev" at bounding box center [165, 223] width 10 height 6
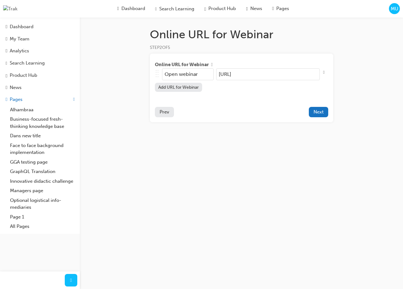
click at [396, 10] on span "MU" at bounding box center [395, 8] width 8 height 7
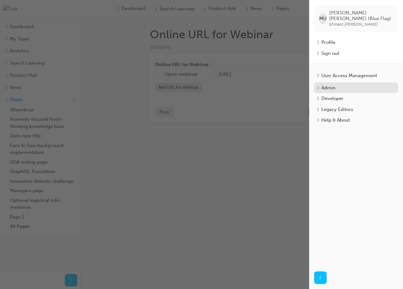
click at [350, 86] on div "Admin" at bounding box center [356, 87] width 78 height 7
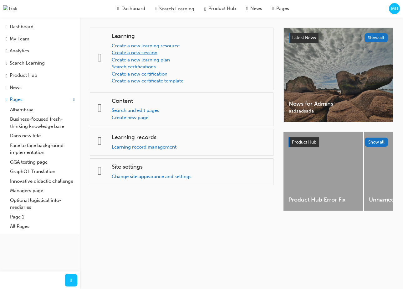
click at [157, 52] on link "Create a new session" at bounding box center [135, 53] width 46 height 6
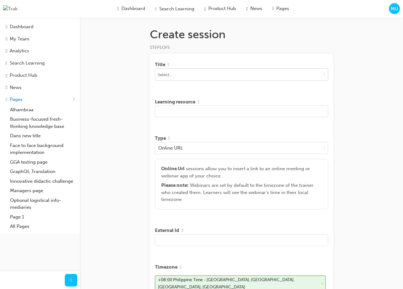
click at [225, 79] on input at bounding box center [241, 75] width 173 height 12
type input "g"
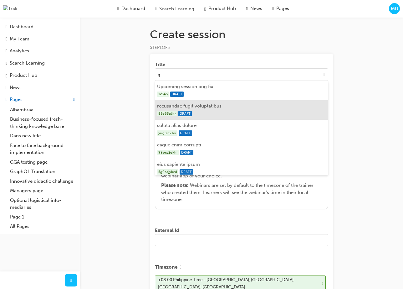
click at [215, 112] on div "85o63qljxr DRAFT" at bounding box center [241, 114] width 169 height 8
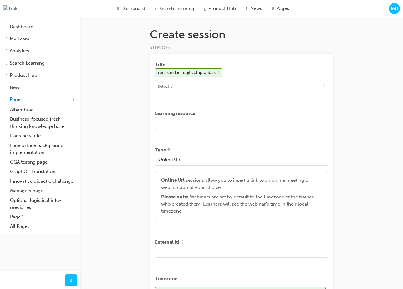
click at [217, 123] on input "text" at bounding box center [241, 123] width 173 height 12
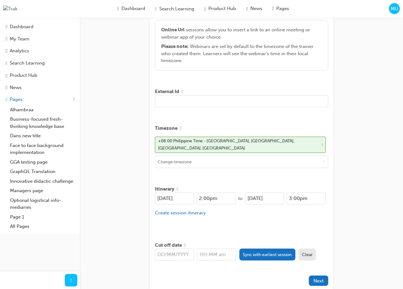
scroll to position [185, 0]
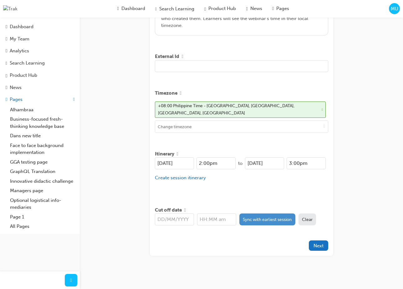
type input "Retest"
drag, startPoint x: 264, startPoint y: 217, endPoint x: 278, endPoint y: 222, distance: 14.7
click at [264, 217] on button "Sync with earliest session" at bounding box center [267, 219] width 56 height 12
type input "[DATE]"
type input "2:00pm"
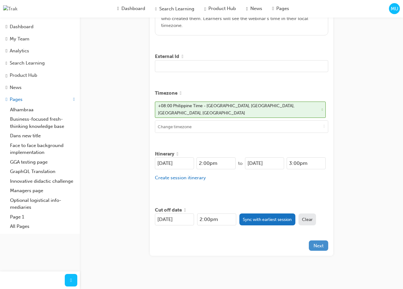
click at [318, 243] on span "Next" at bounding box center [319, 246] width 10 height 6
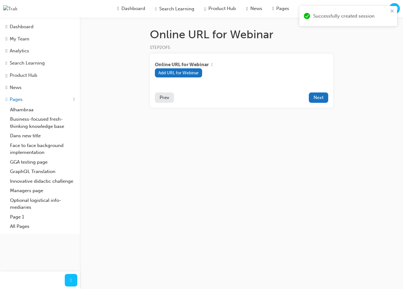
click at [274, 164] on div "Online URL for Webinar STEP 2 OF 5 Online URL for Webinar Add URL for Webinar P…" at bounding box center [201, 144] width 403 height 289
click at [309, 98] on button "Next" at bounding box center [318, 97] width 19 height 10
click at [164, 98] on span "Prev" at bounding box center [165, 98] width 10 height 6
click at [247, 151] on div "Online URL for Webinar STEP 2 OF 5 Online URL for Webinar Add URL for Webinar P…" at bounding box center [201, 144] width 403 height 289
click at [167, 96] on span "Prev" at bounding box center [165, 98] width 10 height 6
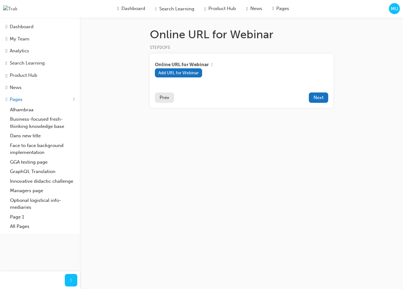
click at [170, 97] on button "Prev" at bounding box center [164, 97] width 19 height 10
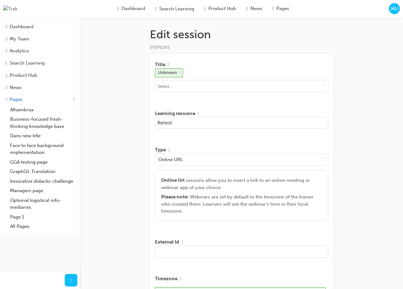
click at [393, 11] on span "MU" at bounding box center [395, 8] width 8 height 7
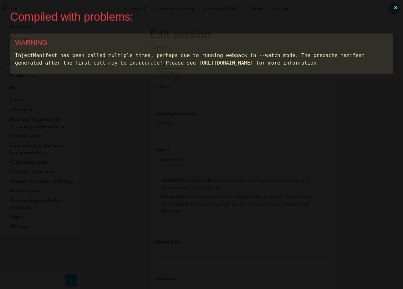
click at [396, 8] on button "×" at bounding box center [396, 7] width 14 height 15
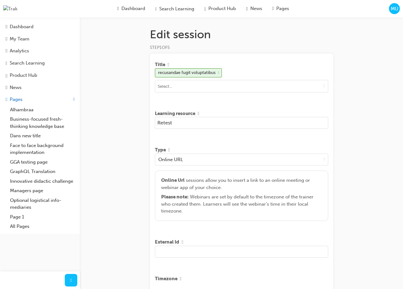
click at [396, 8] on span "MU" at bounding box center [395, 8] width 8 height 7
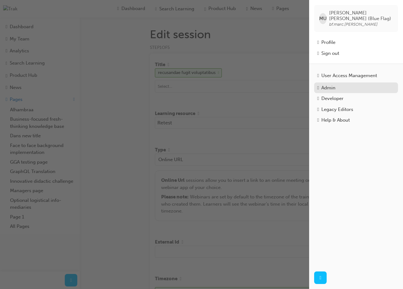
click at [335, 85] on div "Admin" at bounding box center [328, 87] width 14 height 7
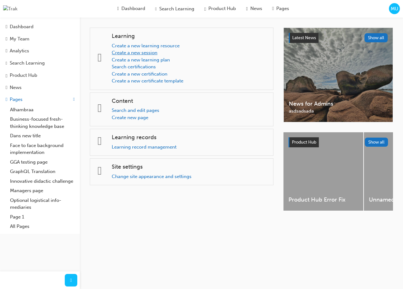
click at [147, 53] on link "Create a new session" at bounding box center [135, 53] width 46 height 6
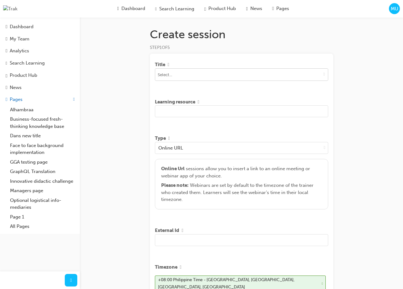
click at [190, 80] on input at bounding box center [241, 75] width 173 height 12
type input "1"
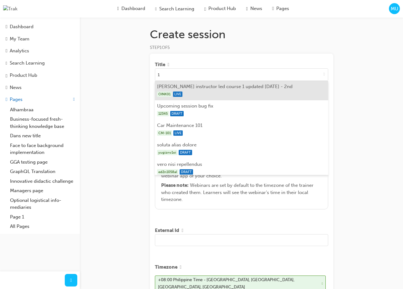
click at [192, 87] on li "Daniels instructor led course 1 updated july 29 - 2nd OINK01 LIVE" at bounding box center [241, 90] width 173 height 19
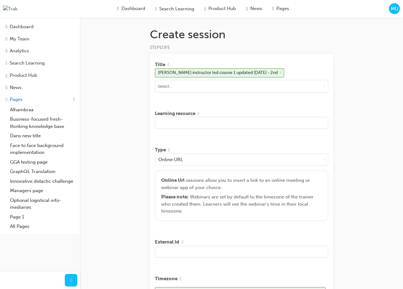
scroll to position [185, 0]
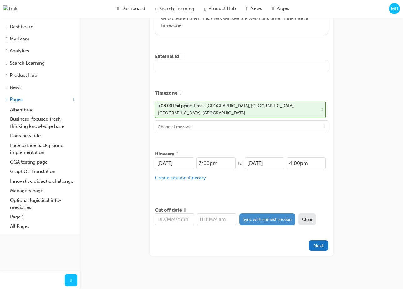
click at [266, 216] on button "Sync with earliest session" at bounding box center [267, 219] width 56 height 12
type input "[DATE]"
type input "3:00pm"
click at [325, 244] on button "Next" at bounding box center [318, 245] width 19 height 10
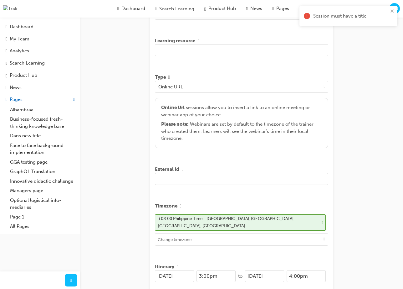
scroll to position [0, 0]
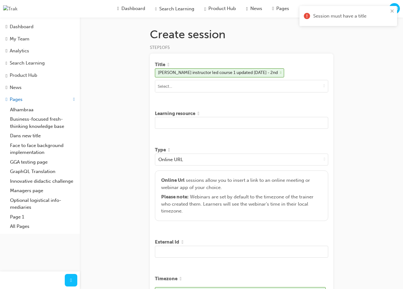
click at [255, 127] on input "text" at bounding box center [241, 123] width 173 height 12
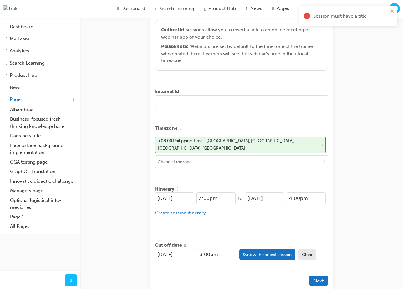
scroll to position [185, 0]
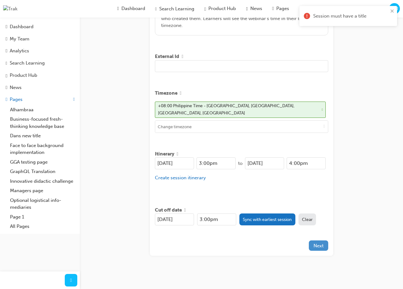
type input "Test"
click at [317, 243] on span "Next" at bounding box center [319, 246] width 10 height 6
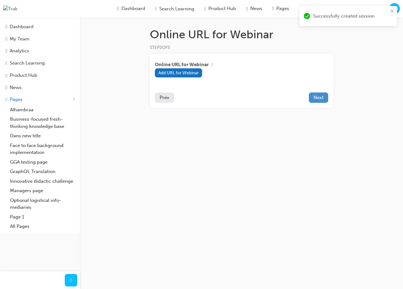
click at [318, 100] on span "Next" at bounding box center [319, 98] width 10 height 6
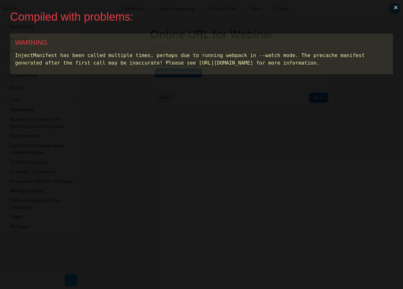
click at [398, 8] on button "×" at bounding box center [396, 7] width 14 height 15
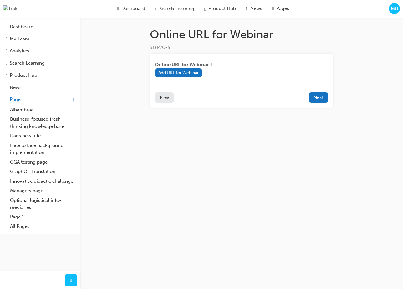
click at [241, 131] on div "Online URL for Webinar STEP 2 OF 5 Online URL for Webinar Add URL for Webinar P…" at bounding box center [201, 144] width 403 height 289
click at [319, 100] on span "Next" at bounding box center [319, 98] width 10 height 6
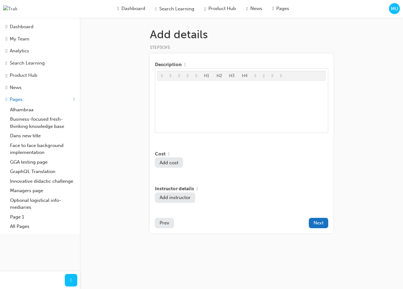
click at [163, 225] on span "Prev" at bounding box center [165, 223] width 10 height 6
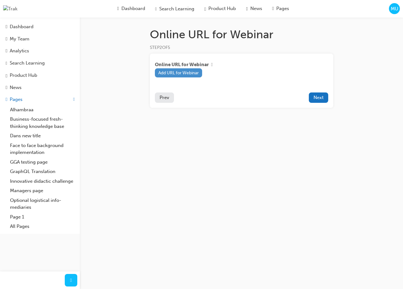
click at [198, 75] on button "Add URL for Webinar" at bounding box center [179, 72] width 48 height 9
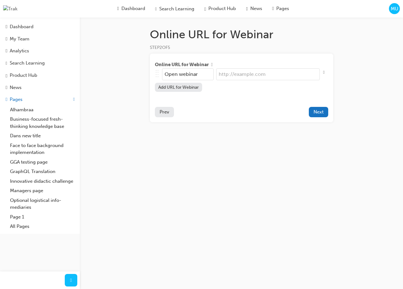
click at [242, 75] on input "url" at bounding box center [268, 74] width 104 height 12
type input "http://example.ai"
click at [318, 112] on span "Next" at bounding box center [319, 112] width 10 height 6
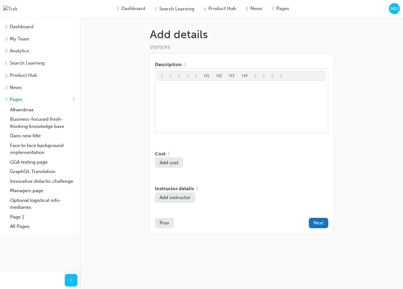
click at [171, 228] on button "Prev" at bounding box center [164, 222] width 19 height 10
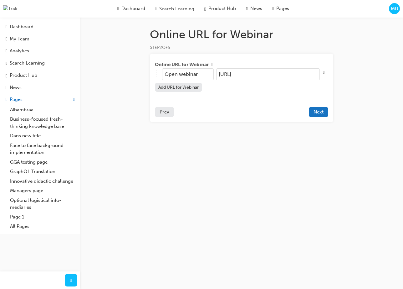
click at [160, 115] on span "Prev" at bounding box center [165, 112] width 10 height 6
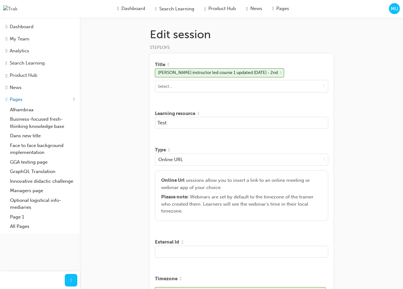
scroll to position [185, 0]
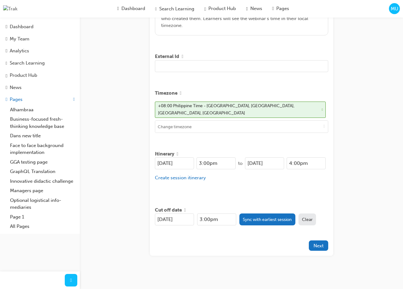
click at [316, 243] on span "Next" at bounding box center [319, 246] width 10 height 6
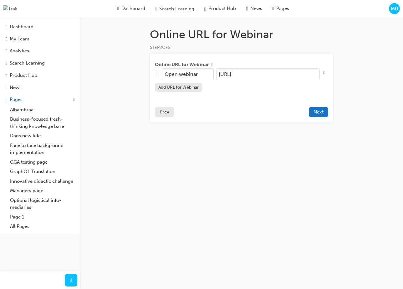
click at [265, 75] on input "http://example.ai" at bounding box center [268, 74] width 104 height 12
type input "http://example.com"
click at [315, 111] on span "Next" at bounding box center [319, 112] width 10 height 6
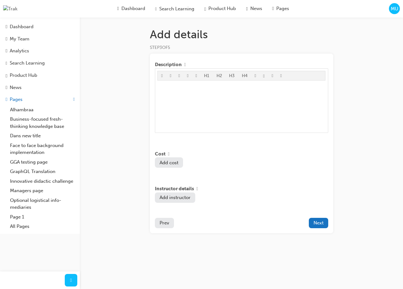
click at [363, 36] on div "Add details STEP 3 OF 5 Description H1 H2 H3 H4 ﻿ Cost Add cost Instructor deta…" at bounding box center [201, 144] width 403 height 289
click at [359, 40] on div "Add details STEP 3 OF 5 Description H1 H2 H3 H4 ﻿ Cost Add cost Instructor deta…" at bounding box center [201, 144] width 403 height 289
click at [397, 10] on span "MU" at bounding box center [395, 8] width 8 height 7
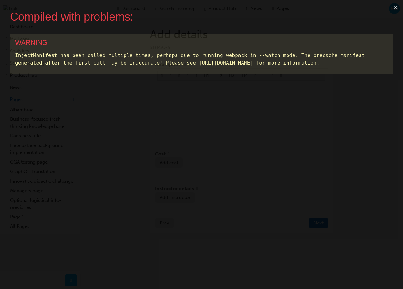
click at [396, 8] on button "×" at bounding box center [396, 7] width 14 height 15
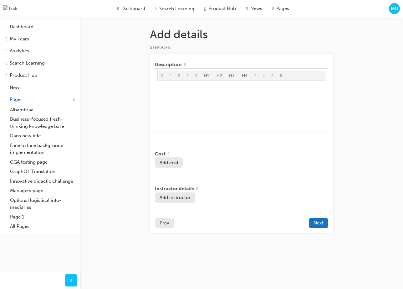
click at [394, 11] on span "MU" at bounding box center [395, 8] width 8 height 7
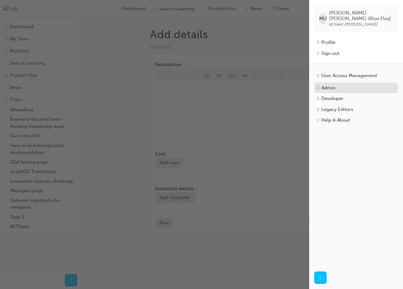
click at [332, 84] on div "Admin" at bounding box center [328, 87] width 14 height 7
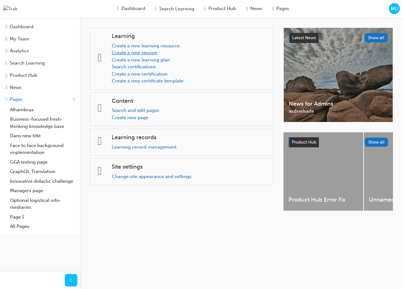
click at [150, 50] on link "Create a new session" at bounding box center [135, 53] width 46 height 6
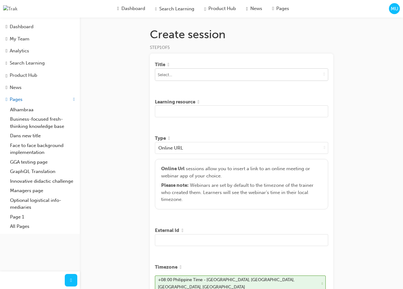
click at [193, 76] on input at bounding box center [241, 75] width 173 height 12
type input "4"
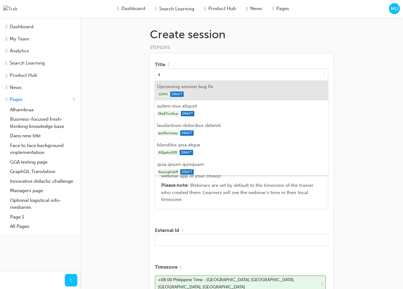
click at [190, 97] on div "12345 DRAFT" at bounding box center [241, 94] width 169 height 8
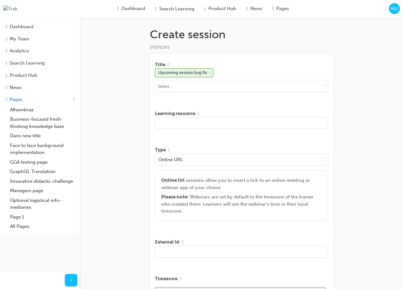
click at [192, 121] on input "text" at bounding box center [241, 123] width 173 height 12
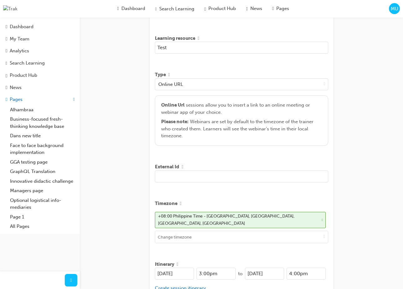
scroll to position [185, 0]
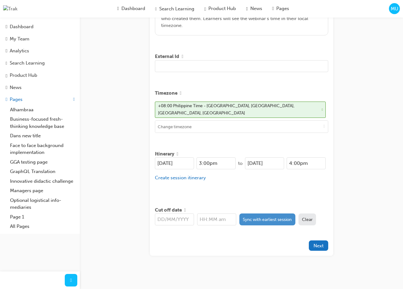
type input "Test"
click at [281, 216] on button "Sync with earliest session" at bounding box center [267, 219] width 56 height 12
type input "[DATE]"
type input "3:00pm"
click at [321, 243] on span "Next" at bounding box center [319, 246] width 10 height 6
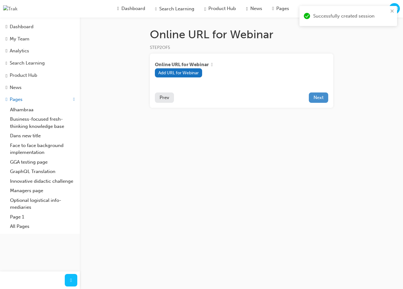
click at [321, 98] on span "Next" at bounding box center [319, 98] width 10 height 6
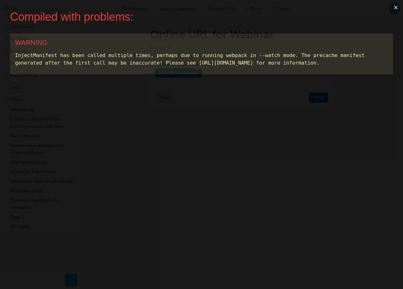
click at [394, 9] on button "×" at bounding box center [396, 7] width 14 height 15
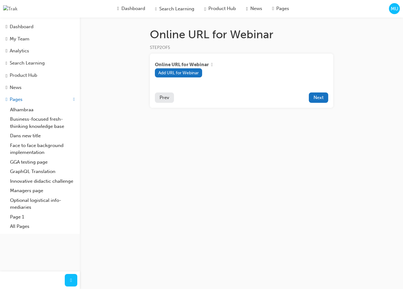
click at [391, 9] on span "MU" at bounding box center [395, 8] width 8 height 7
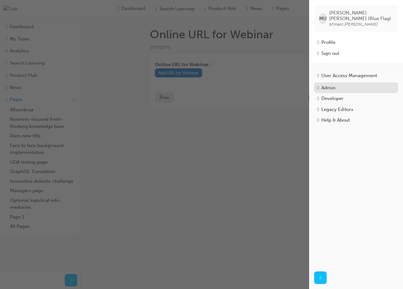
click at [326, 84] on div "Admin" at bounding box center [328, 87] width 14 height 7
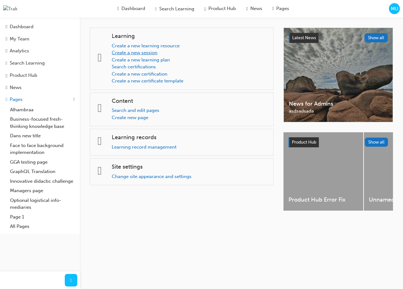
click at [139, 51] on link "Create a new session" at bounding box center [135, 53] width 46 height 6
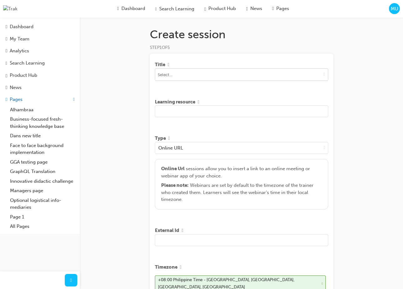
click at [256, 76] on input at bounding box center [241, 75] width 173 height 12
type input "q"
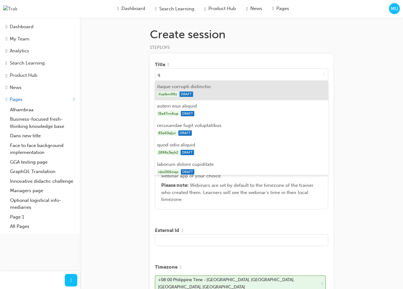
click at [245, 86] on li "itaque corrupti distinctio ifxplbm98z DRAFT" at bounding box center [241, 90] width 173 height 19
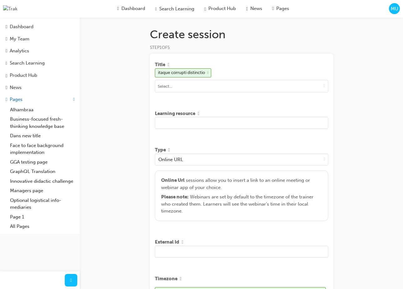
click at [224, 121] on input "text" at bounding box center [241, 123] width 173 height 12
type input "T"
type input "Dunklin baelog well"
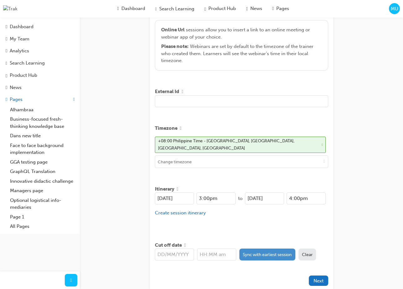
type input "Test"
click at [245, 253] on button "Sync with earliest session" at bounding box center [267, 254] width 56 height 12
type input "[DATE]"
type input "3:00pm"
click at [319, 280] on span "Next" at bounding box center [319, 281] width 10 height 6
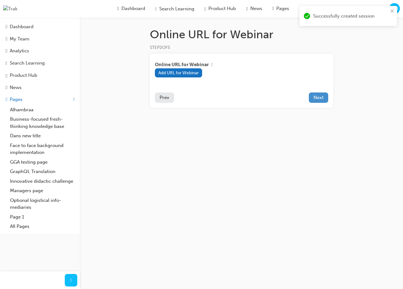
click at [322, 99] on span "Next" at bounding box center [319, 98] width 10 height 6
click at [377, 83] on div "Online URL for Webinar STEP 2 OF 5 Online URL for Webinar Add URL for Webinar P…" at bounding box center [201, 144] width 403 height 289
click at [375, 84] on div "Online URL for Webinar STEP 2 OF 5 Online URL for Webinar Add URL for Webinar P…" at bounding box center [201, 144] width 403 height 289
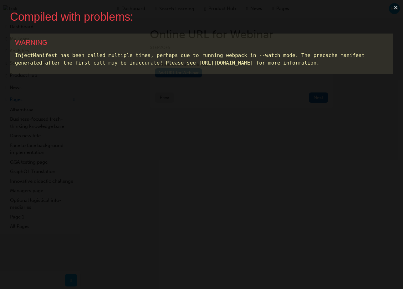
click at [396, 11] on button "×" at bounding box center [396, 7] width 14 height 15
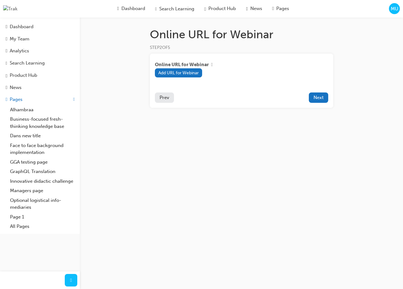
click at [161, 98] on span "Prev" at bounding box center [165, 98] width 10 height 6
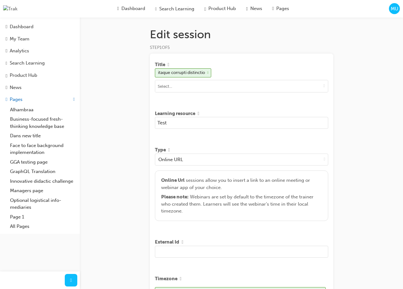
scroll to position [185, 0]
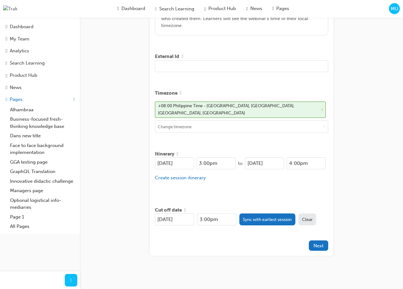
click at [317, 248] on div "Title itaque corrupti distinctio Learning resource Test Type Online URL Online …" at bounding box center [241, 61] width 183 height 387
click at [319, 247] on button "Next" at bounding box center [318, 245] width 19 height 10
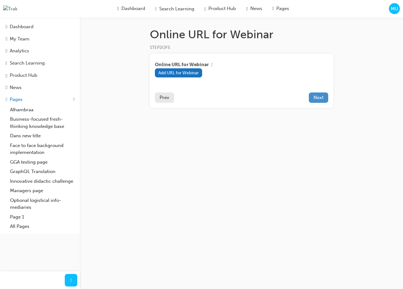
click at [319, 98] on span "Next" at bounding box center [319, 98] width 10 height 6
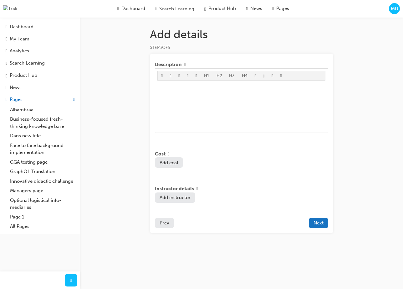
click at [162, 225] on span "Prev" at bounding box center [165, 223] width 10 height 6
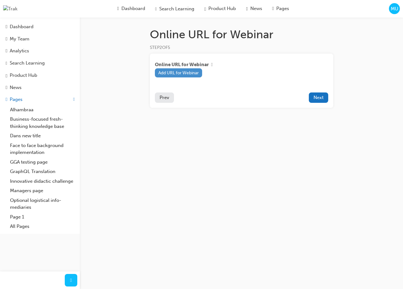
click at [197, 74] on button "Add URL for Webinar" at bounding box center [179, 72] width 48 height 9
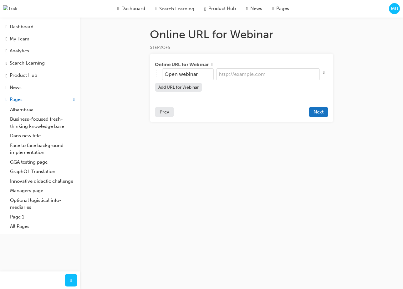
click at [232, 73] on input "url" at bounding box center [268, 74] width 104 height 12
type input "https://test.com"
click at [321, 111] on span "Next" at bounding box center [319, 112] width 10 height 6
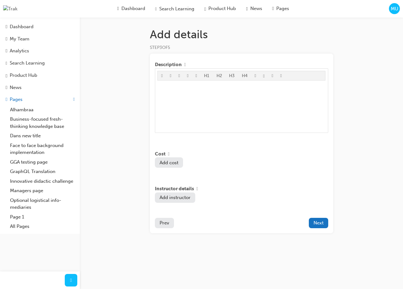
click at [167, 228] on button "Prev" at bounding box center [164, 222] width 19 height 10
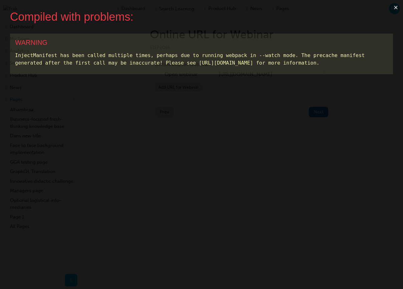
click at [398, 10] on button "×" at bounding box center [396, 7] width 14 height 15
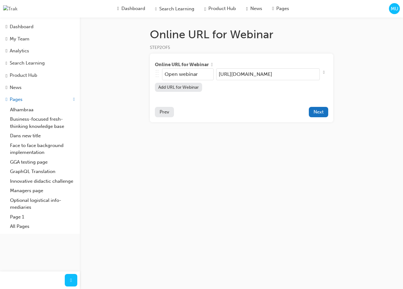
click at [162, 112] on span "Prev" at bounding box center [165, 112] width 10 height 6
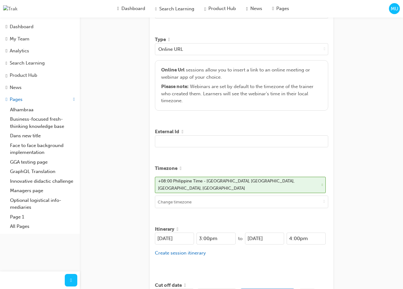
scroll to position [35, 0]
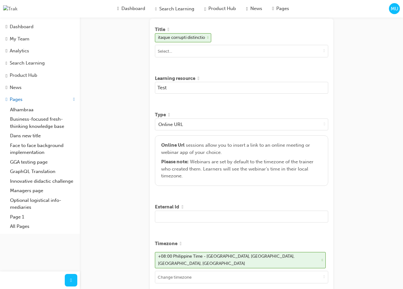
click at [215, 89] on input "Test" at bounding box center [241, 88] width 173 height 12
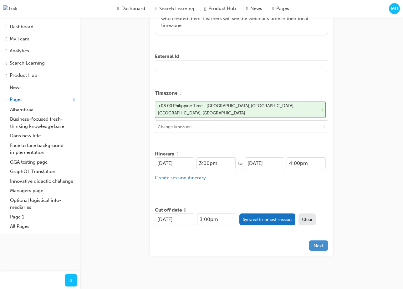
type input "Tested"
click at [318, 243] on span "Next" at bounding box center [319, 246] width 10 height 6
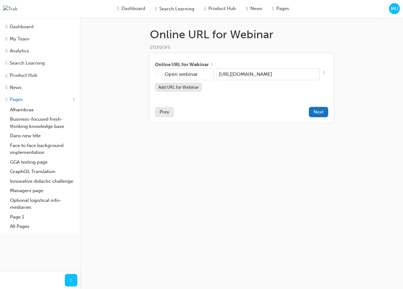
click at [165, 114] on span "Prev" at bounding box center [165, 112] width 10 height 6
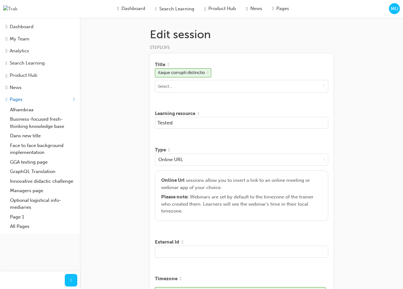
scroll to position [185, 0]
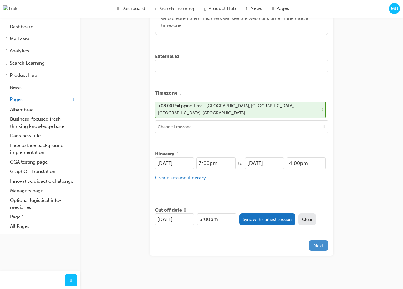
click at [320, 246] on button "Next" at bounding box center [318, 245] width 19 height 10
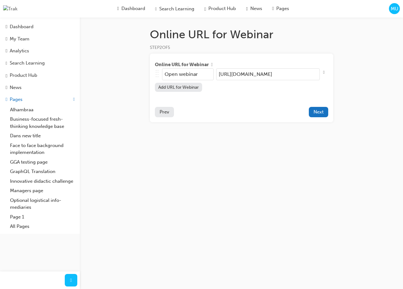
click at [397, 8] on span "MU" at bounding box center [395, 8] width 8 height 7
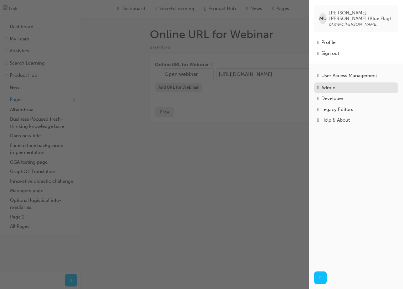
click at [339, 84] on div "Admin" at bounding box center [356, 87] width 78 height 7
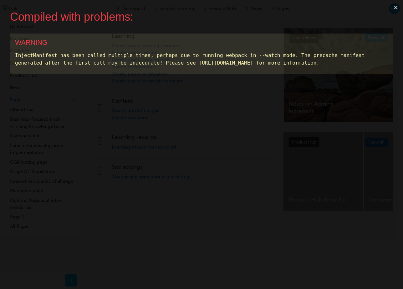
click at [396, 9] on button "×" at bounding box center [396, 7] width 14 height 15
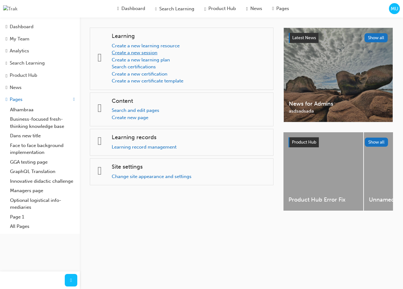
click at [157, 53] on link "Create a new session" at bounding box center [135, 53] width 46 height 6
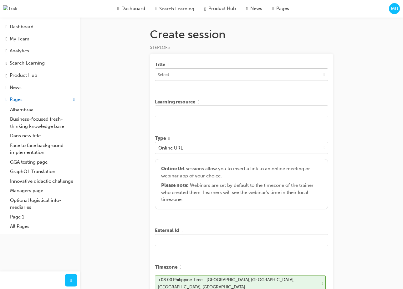
click at [178, 78] on input at bounding box center [241, 75] width 173 height 12
type input "a"
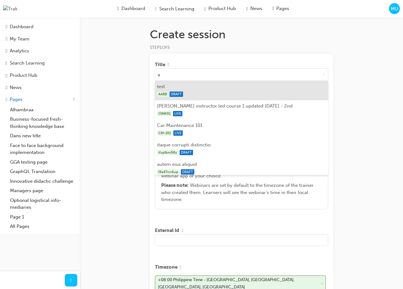
click at [182, 93] on span "DRAFT" at bounding box center [176, 93] width 13 height 5
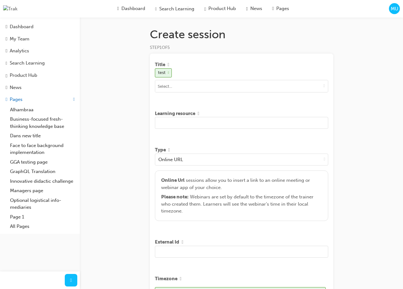
click at [191, 121] on input "text" at bounding box center [241, 123] width 173 height 12
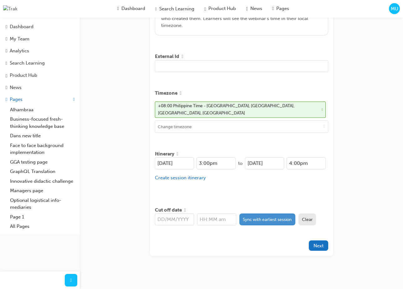
type input "Test"
click at [282, 218] on button "Sync with earliest session" at bounding box center [267, 219] width 56 height 12
type input "[DATE]"
type input "3:00pm"
click at [325, 245] on button "Next" at bounding box center [318, 245] width 19 height 10
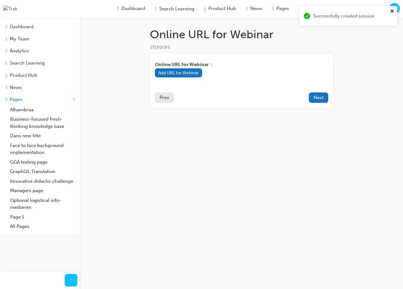
click at [393, 11] on icon "close" at bounding box center [392, 10] width 4 height 5
click at [319, 99] on span "Next" at bounding box center [319, 98] width 10 height 6
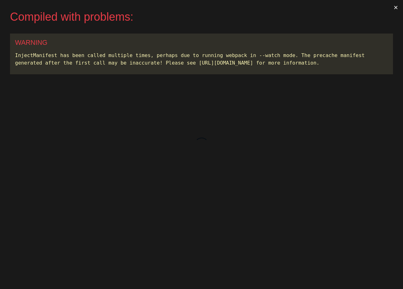
click at [396, 9] on button "×" at bounding box center [396, 7] width 14 height 15
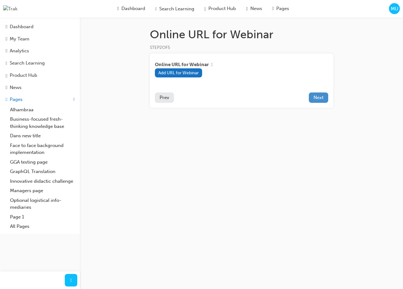
click at [320, 98] on span "Next" at bounding box center [319, 98] width 10 height 6
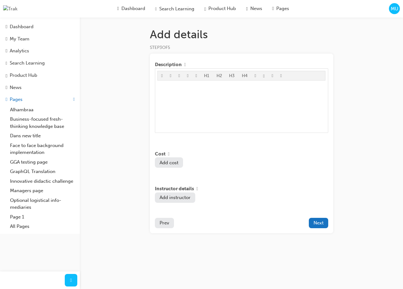
click at [165, 225] on span "Prev" at bounding box center [165, 223] width 10 height 6
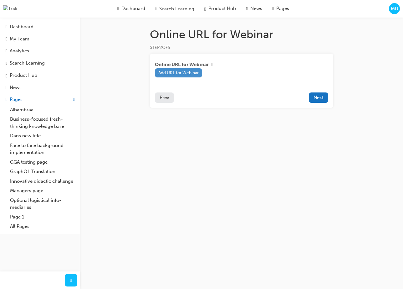
click at [192, 73] on button "Add URL for Webinar" at bounding box center [179, 72] width 48 height 9
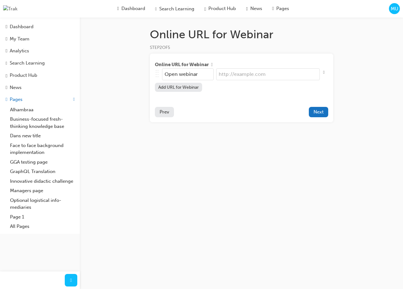
click at [238, 73] on input "url" at bounding box center [268, 74] width 104 height 12
type input "[URL]"
click at [315, 113] on span "Next" at bounding box center [319, 112] width 10 height 6
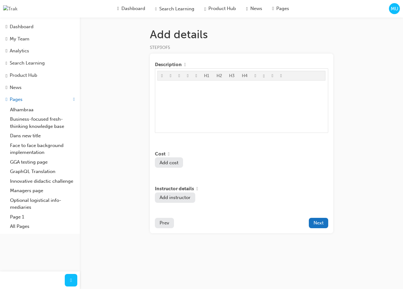
click at [390, 6] on div "MU" at bounding box center [394, 8] width 11 height 11
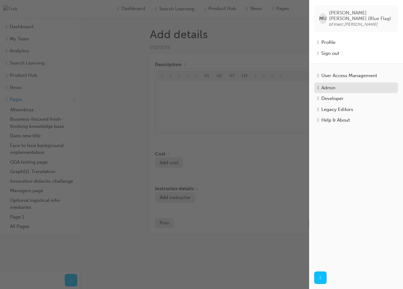
click at [341, 84] on div "Admin" at bounding box center [356, 87] width 78 height 7
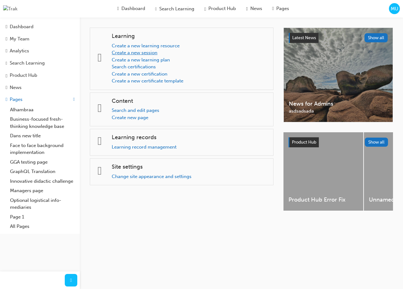
click at [157, 52] on link "Create a new session" at bounding box center [135, 53] width 46 height 6
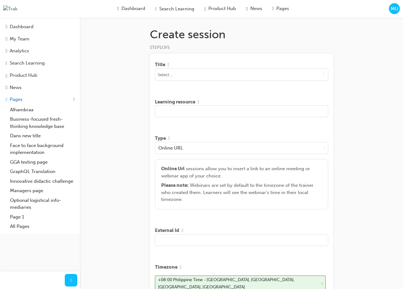
click at [84, 75] on div "Create session STEP 1 OF 5 Title Learning resource Type Online URL Online Url s…" at bounding box center [201, 232] width 403 height 465
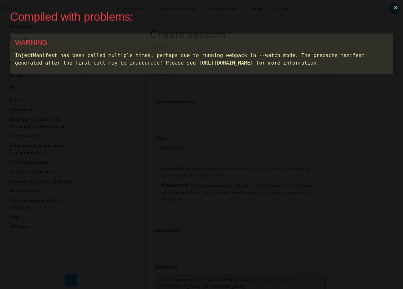
click at [395, 8] on button "×" at bounding box center [396, 7] width 14 height 15
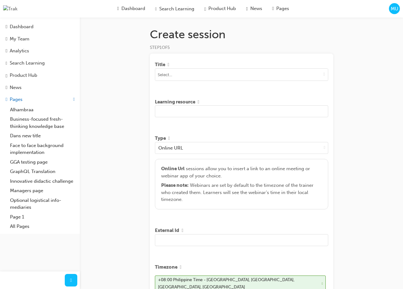
scroll to position [174, 0]
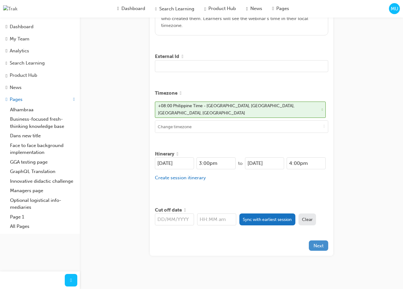
click at [320, 246] on button "Next" at bounding box center [318, 245] width 19 height 10
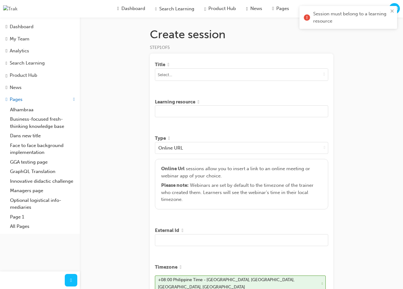
click at [390, 68] on div "Create session STEP 1 OF 5 Title Learning resource Type Online URL Online Url s…" at bounding box center [201, 232] width 403 height 465
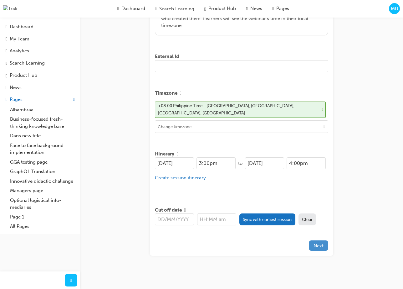
click at [311, 245] on button "Next" at bounding box center [318, 245] width 19 height 10
click at [230, 240] on div at bounding box center [232, 245] width 154 height 10
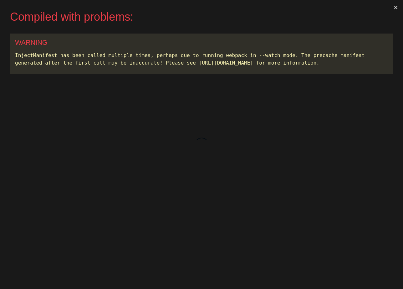
click at [398, 8] on button "×" at bounding box center [396, 7] width 14 height 15
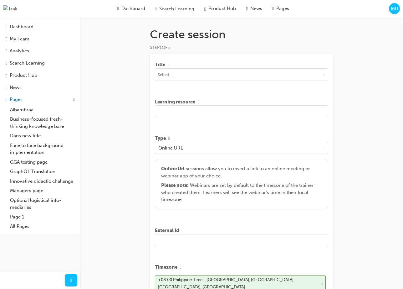
scroll to position [174, 0]
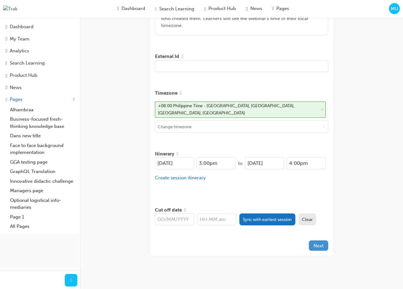
click at [314, 244] on span "Next" at bounding box center [319, 246] width 10 height 6
click at [393, 13] on icon "close" at bounding box center [392, 10] width 4 height 5
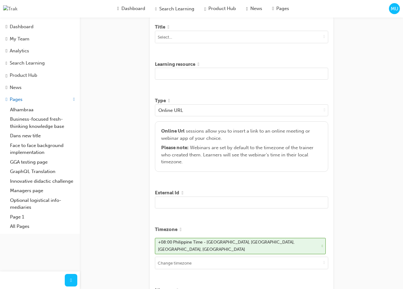
scroll to position [150, 0]
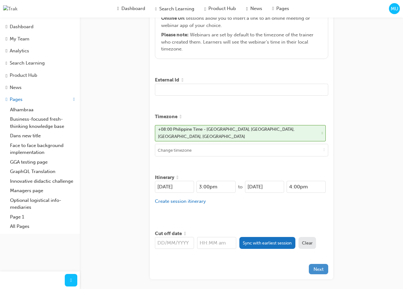
click at [318, 267] on span "Next" at bounding box center [319, 269] width 10 height 6
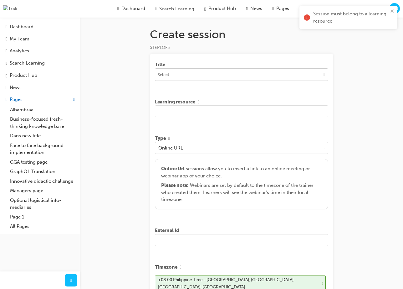
click at [266, 80] on input at bounding box center [241, 75] width 173 height 12
click at [246, 72] on input at bounding box center [241, 75] width 173 height 12
type input "1"
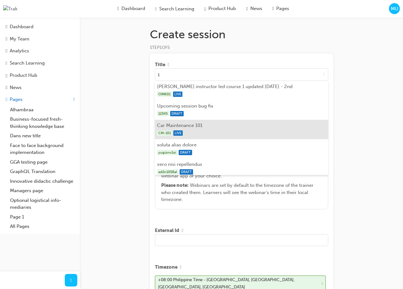
click at [212, 122] on li "Car Maintenance 101 CM-101 LIVE" at bounding box center [241, 129] width 173 height 19
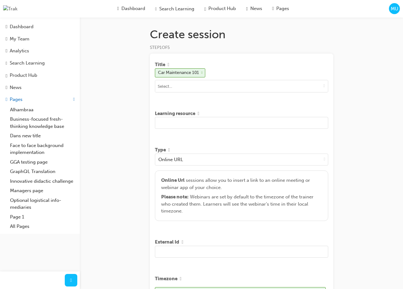
scroll to position [185, 0]
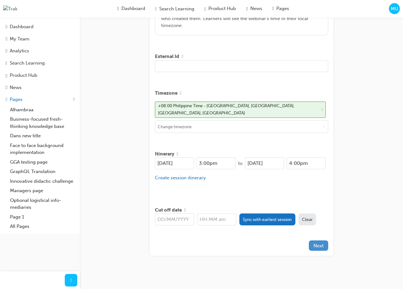
click at [322, 243] on span "Next" at bounding box center [319, 246] width 10 height 6
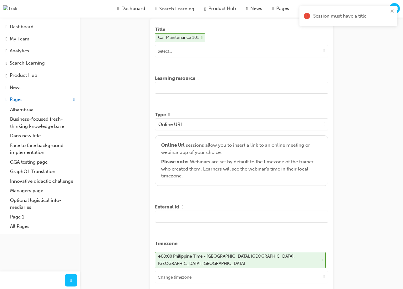
scroll to position [0, 0]
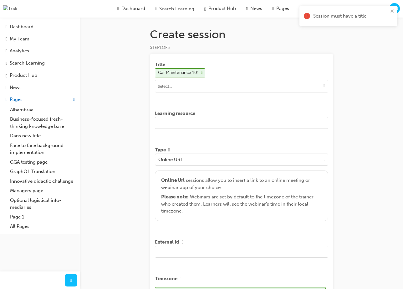
click at [306, 163] on div "Online URL" at bounding box center [238, 159] width 166 height 11
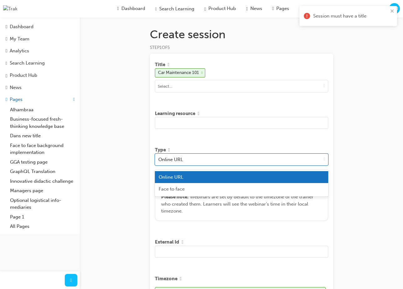
click at [356, 136] on div "Create session STEP 1 OF 5 Title Car Maintenance 101 Learning resource Type opt…" at bounding box center [201, 238] width 403 height 476
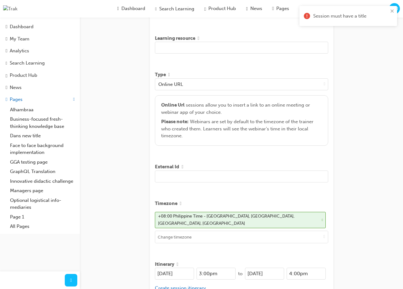
scroll to position [185, 0]
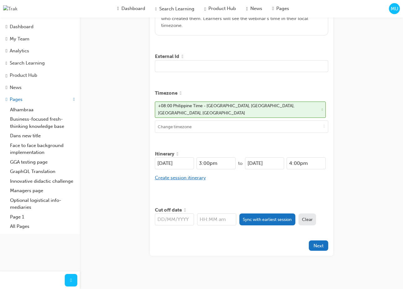
click at [169, 174] on button "Create session itinerary" at bounding box center [180, 177] width 51 height 7
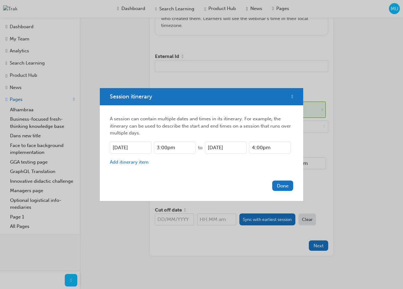
scroll to position [184, 0]
click at [292, 95] on span "cross-icon" at bounding box center [293, 97] width 2 height 6
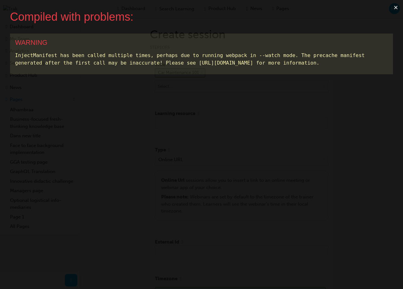
scroll to position [0, 0]
click at [396, 6] on button "×" at bounding box center [396, 7] width 14 height 15
click at [395, 8] on button "×" at bounding box center [396, 7] width 14 height 15
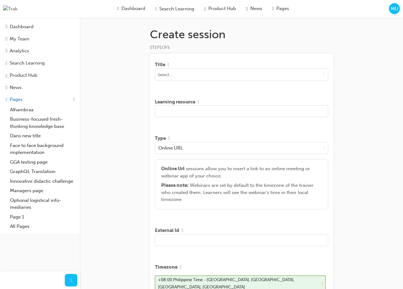
scroll to position [174, 0]
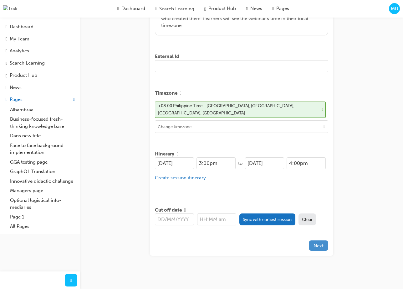
click at [319, 245] on span "Next" at bounding box center [319, 246] width 10 height 6
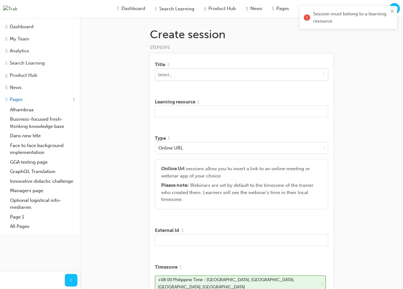
click at [243, 75] on input at bounding box center [241, 75] width 173 height 12
type input "1"
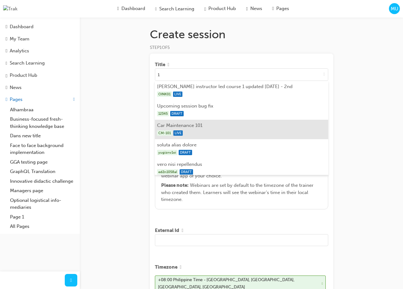
click at [190, 127] on li "Car Maintenance 101 CM-101 LIVE" at bounding box center [241, 129] width 173 height 19
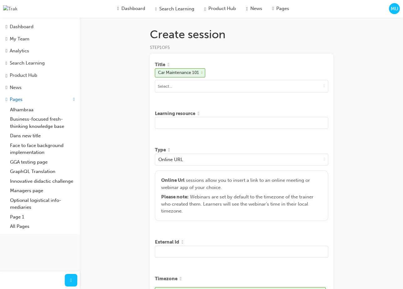
click at [193, 124] on input "text" at bounding box center [241, 123] width 173 height 12
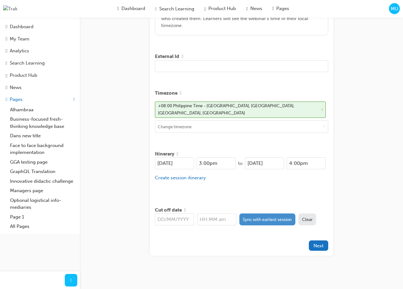
type input "Test"
click at [259, 213] on button "Sync with earliest session" at bounding box center [267, 219] width 56 height 12
type input "[DATE]"
type input "3:00pm"
click at [327, 248] on div "Title Car Maintenance 101 Learning resource Test Type Online URL Online Url ses…" at bounding box center [241, 61] width 183 height 387
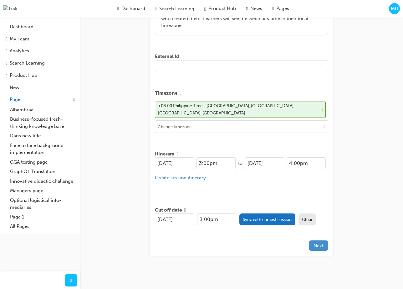
click at [323, 245] on span "Next" at bounding box center [319, 246] width 10 height 6
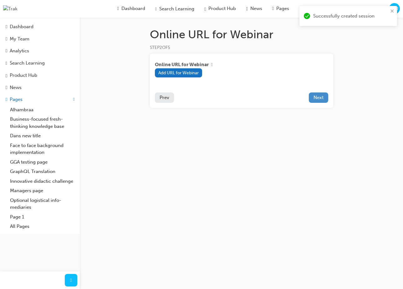
click at [317, 98] on span "Next" at bounding box center [319, 98] width 10 height 6
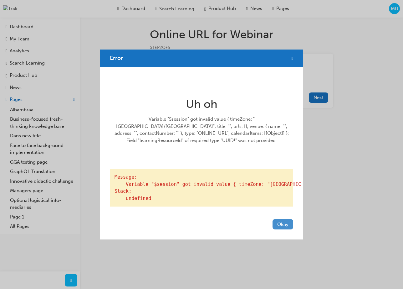
click at [281, 229] on button "Okay" at bounding box center [283, 224] width 21 height 10
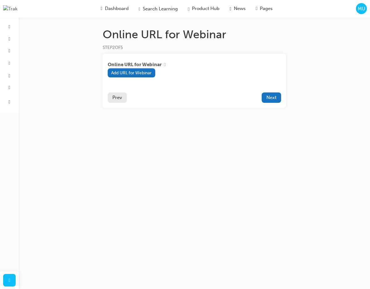
click at [365, 12] on span "MU" at bounding box center [362, 8] width 8 height 7
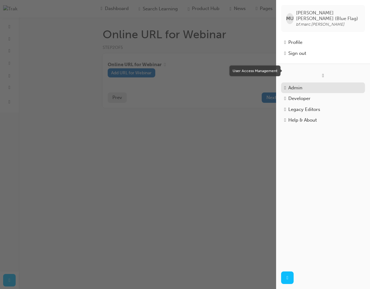
click at [304, 84] on div "Admin" at bounding box center [323, 87] width 78 height 7
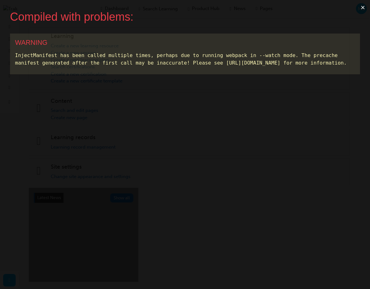
click at [364, 8] on button "×" at bounding box center [362, 7] width 14 height 15
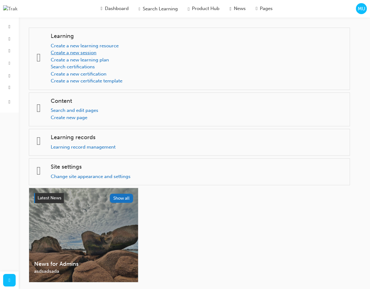
click at [96, 53] on link "Create a new session" at bounding box center [74, 53] width 46 height 6
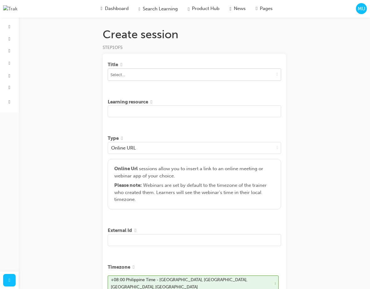
click at [138, 76] on input at bounding box center [194, 75] width 173 height 12
type input "1"
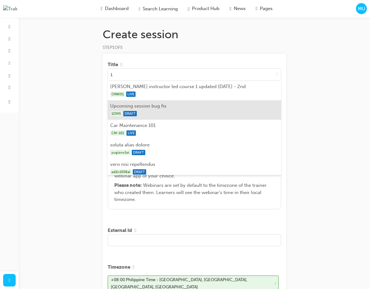
click at [142, 113] on div "12345 DRAFT" at bounding box center [194, 114] width 169 height 8
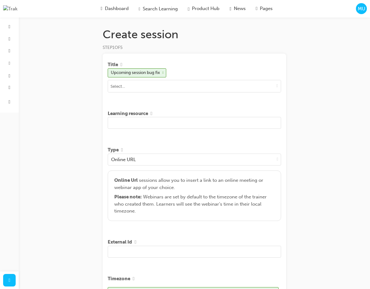
scroll to position [185, 0]
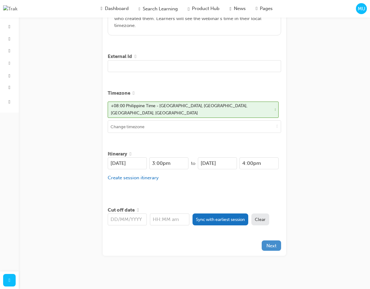
click at [273, 243] on span "Next" at bounding box center [271, 246] width 10 height 6
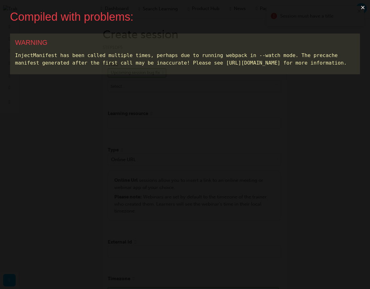
scroll to position [0, 0]
click at [363, 8] on button "×" at bounding box center [362, 7] width 14 height 15
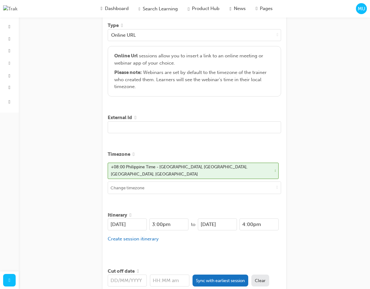
scroll to position [150, 0]
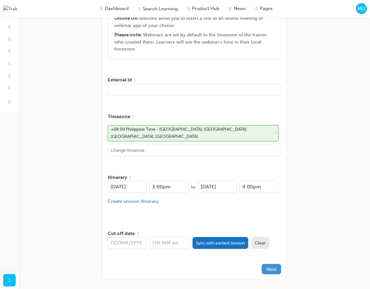
click at [270, 271] on button "Next" at bounding box center [271, 268] width 19 height 10
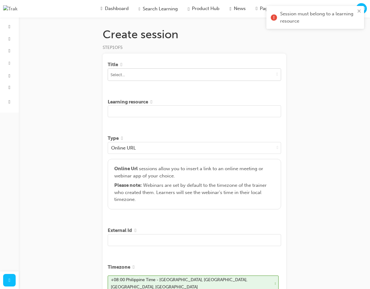
click at [205, 74] on input at bounding box center [194, 75] width 173 height 12
type input "a"
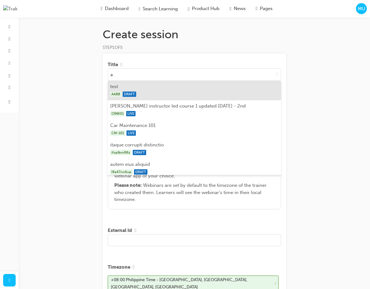
click at [161, 94] on div "AABB DRAFT" at bounding box center [194, 94] width 169 height 8
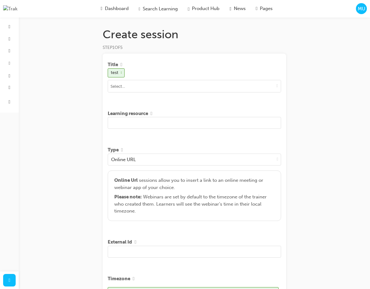
click at [155, 126] on input "text" at bounding box center [194, 123] width 173 height 12
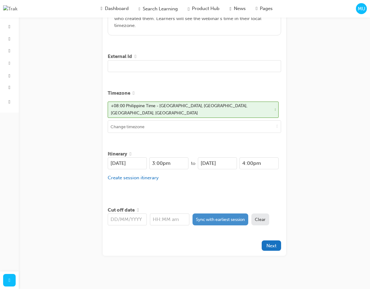
type input "TEst"
click at [211, 213] on button "Sync with earliest session" at bounding box center [220, 219] width 56 height 12
type input "[DATE]"
type input "3:00pm"
click at [270, 243] on span "Next" at bounding box center [271, 246] width 10 height 6
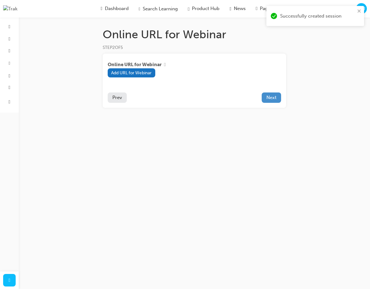
click at [271, 99] on span "Next" at bounding box center [271, 98] width 10 height 6
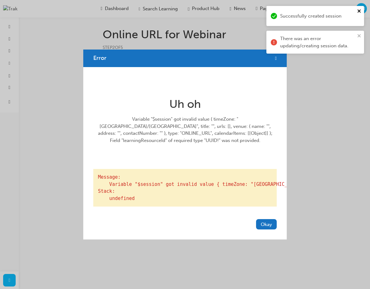
click at [358, 11] on icon "close" at bounding box center [359, 10] width 4 height 5
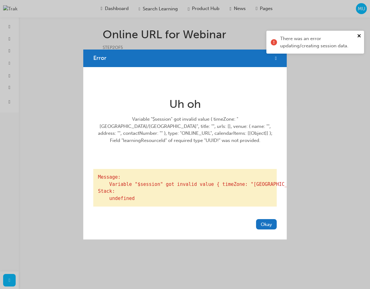
click at [359, 34] on div "Successfully created session There was an error updating/creating session data." at bounding box center [315, 32] width 100 height 55
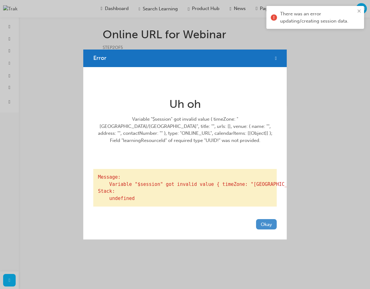
click at [265, 229] on button "Okay" at bounding box center [266, 224] width 21 height 10
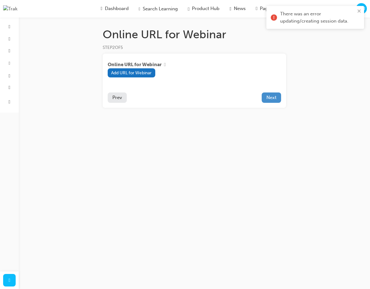
click at [271, 98] on span "Next" at bounding box center [271, 98] width 10 height 6
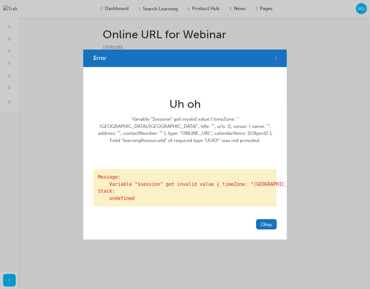
click at [276, 55] on span "cross-icon" at bounding box center [276, 58] width 2 height 6
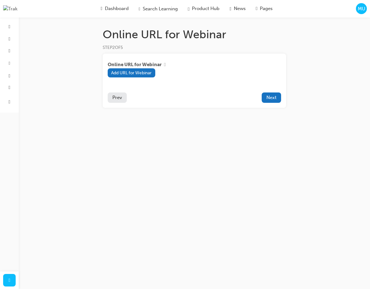
click at [313, 50] on div "Online URL for Webinar STEP 2 OF 5 Online URL for Webinar Add URL for Webinar P…" at bounding box center [185, 144] width 370 height 289
click at [327, 73] on div "Online URL for Webinar STEP 2 OF 5 Online URL for Webinar Add URL for Webinar P…" at bounding box center [185, 144] width 370 height 289
click at [120, 98] on span "Prev" at bounding box center [117, 98] width 10 height 6
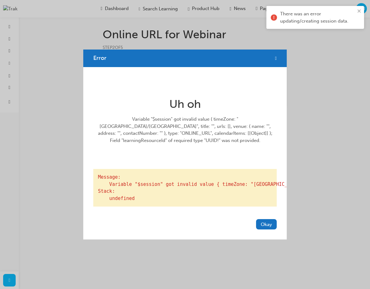
click at [337, 125] on div "Error Uh oh Variable "$session" got invalid value { timeZone: "Asia/Manila", ti…" at bounding box center [185, 144] width 370 height 289
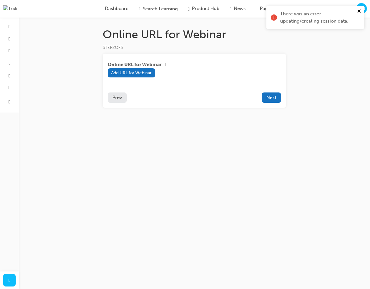
click at [359, 11] on icon "close" at bounding box center [358, 10] width 3 height 3
click at [299, 130] on div "Online URL for Webinar STEP 2 OF 5 Online URL for Webinar Add URL for Webinar P…" at bounding box center [185, 144] width 370 height 289
click at [360, 11] on span "MU" at bounding box center [362, 8] width 8 height 7
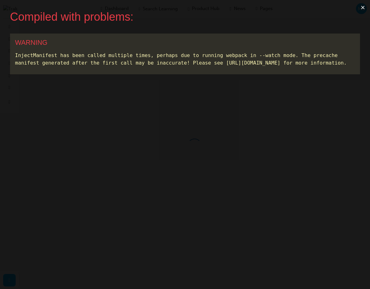
click at [362, 9] on button "×" at bounding box center [362, 7] width 14 height 15
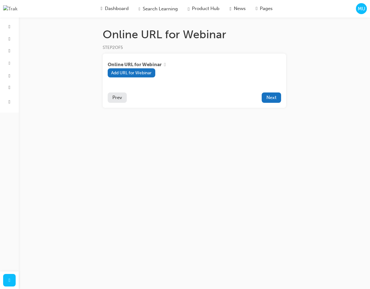
click at [361, 10] on span "MU" at bounding box center [362, 8] width 8 height 7
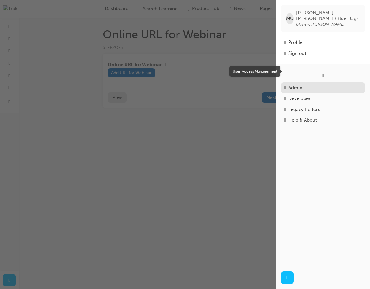
click at [293, 84] on div "Admin" at bounding box center [295, 87] width 14 height 7
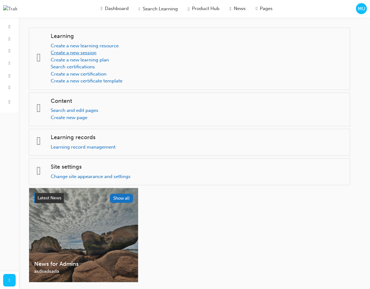
click at [96, 52] on link "Create a new session" at bounding box center [74, 53] width 46 height 6
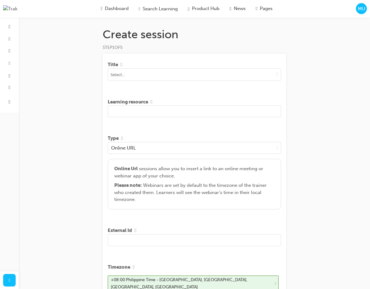
scroll to position [174, 0]
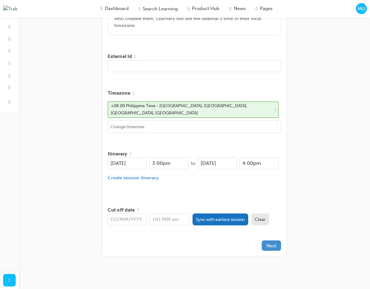
click at [269, 243] on span "Next" at bounding box center [271, 246] width 10 height 6
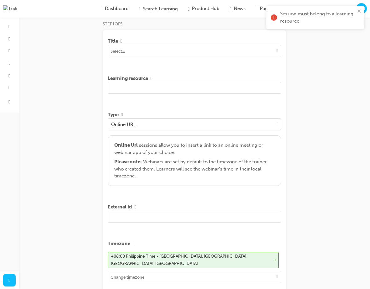
click at [143, 127] on div "Online URL" at bounding box center [191, 124] width 166 height 11
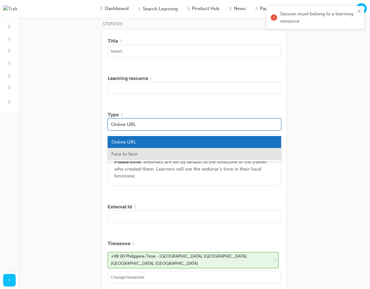
click at [140, 155] on div "Face to face" at bounding box center [194, 154] width 173 height 12
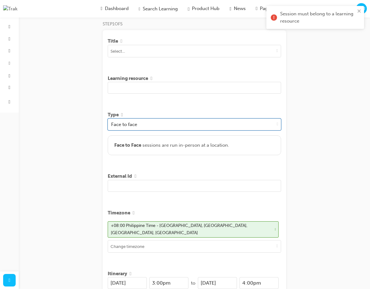
scroll to position [143, 0]
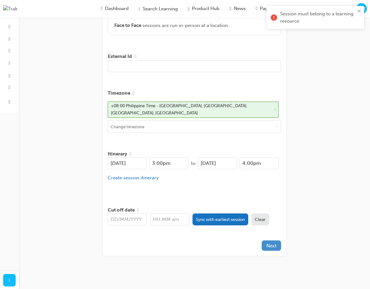
click at [268, 243] on span "Next" at bounding box center [271, 246] width 10 height 6
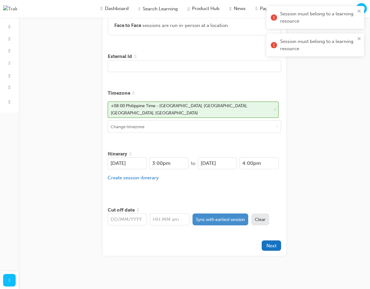
click at [229, 218] on button "Sync with earliest session" at bounding box center [220, 219] width 56 height 12
type input "[DATE]"
type input "3:00pm"
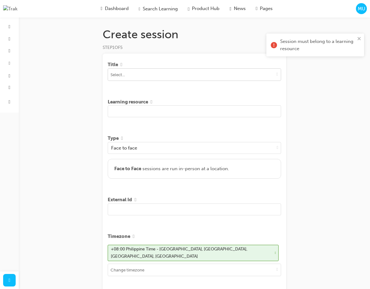
click at [159, 79] on input at bounding box center [194, 75] width 173 height 12
type input "Test"
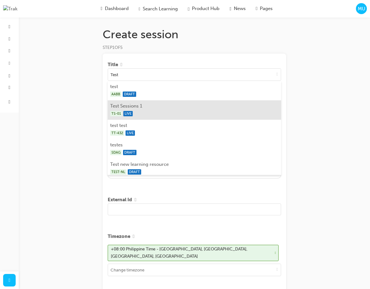
click at [144, 114] on div "TS-01 LIVE" at bounding box center [194, 114] width 169 height 8
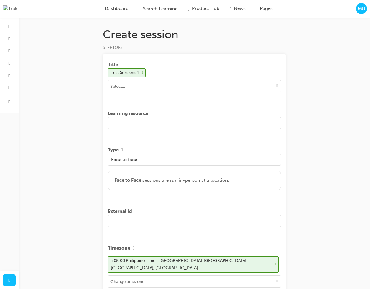
click at [142, 120] on input "text" at bounding box center [194, 123] width 173 height 12
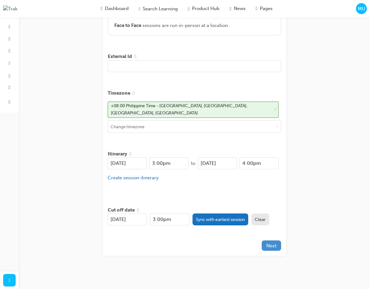
type input "Test"
click at [266, 243] on span "Next" at bounding box center [271, 246] width 10 height 6
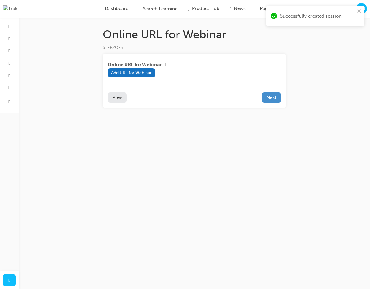
click at [276, 99] on span "Next" at bounding box center [271, 98] width 10 height 6
click at [281, 145] on div "Online URL for Webinar STEP 2 OF 5 Online URL for Webinar Add URL for Webinar P…" at bounding box center [185, 144] width 370 height 289
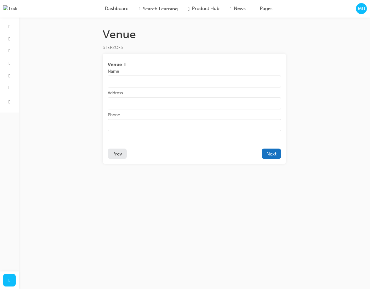
click at [360, 10] on span "MU" at bounding box center [362, 8] width 8 height 7
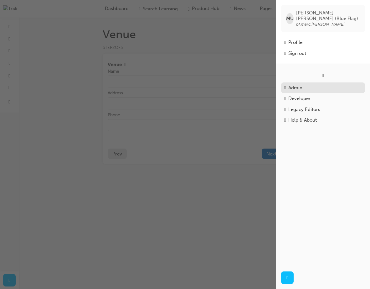
click at [315, 84] on div "Admin" at bounding box center [323, 87] width 78 height 7
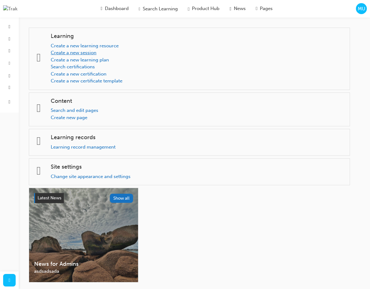
click at [75, 53] on link "Create a new session" at bounding box center [74, 53] width 46 height 6
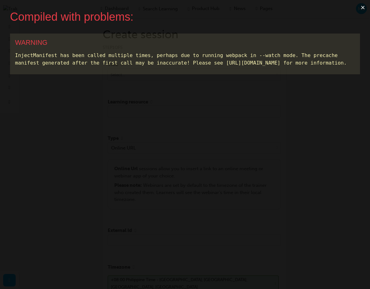
click at [364, 7] on button "×" at bounding box center [362, 7] width 14 height 15
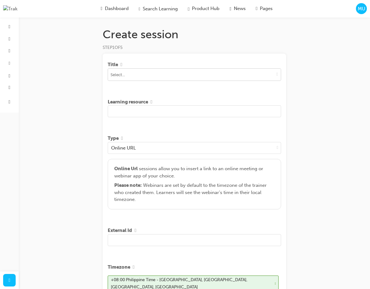
click at [174, 70] on input at bounding box center [194, 75] width 173 height 12
type input "1"
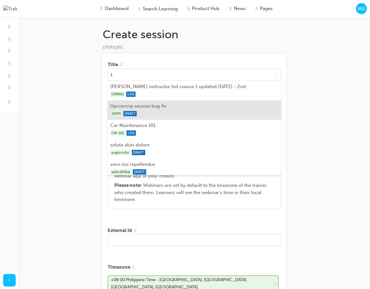
click at [158, 110] on li "Upcoming session bug fix 12345 DRAFT" at bounding box center [194, 109] width 173 height 19
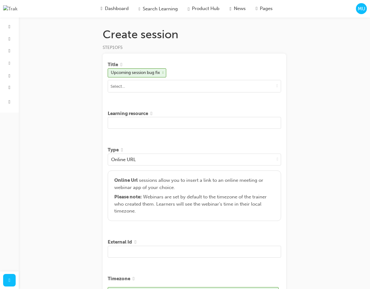
scroll to position [150, 0]
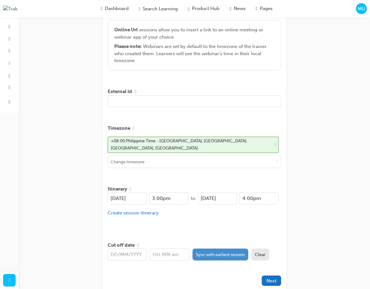
click at [217, 252] on button "Sync with earliest session" at bounding box center [220, 254] width 56 height 12
type input "[DATE]"
type input "3:00pm"
click at [269, 278] on span "Next" at bounding box center [271, 281] width 10 height 6
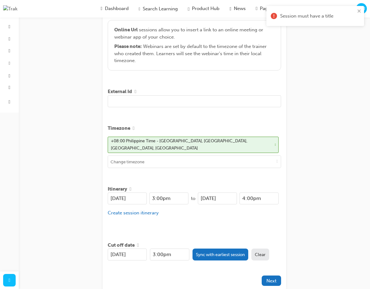
scroll to position [0, 0]
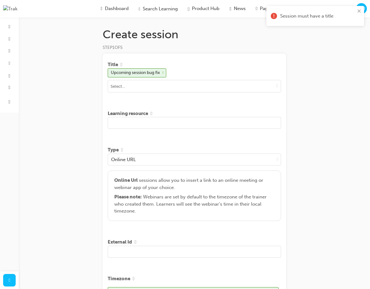
click at [189, 123] on input "text" at bounding box center [194, 123] width 173 height 12
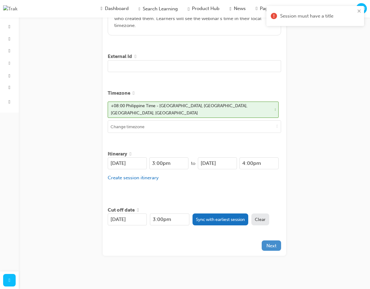
type input "TEst"
click at [276, 245] on button "Next" at bounding box center [271, 245] width 19 height 10
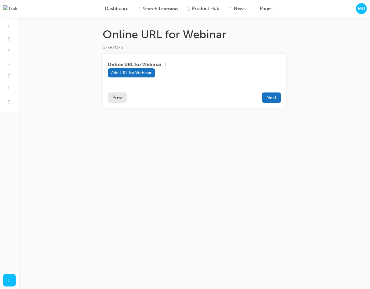
drag, startPoint x: 140, startPoint y: 154, endPoint x: 145, endPoint y: 152, distance: 5.8
click at [141, 154] on div "Online URL for Webinar STEP 2 OF 5 Online URL for Webinar Add URL for Webinar P…" at bounding box center [185, 144] width 370 height 289
click at [274, 101] on button "Next" at bounding box center [271, 97] width 19 height 10
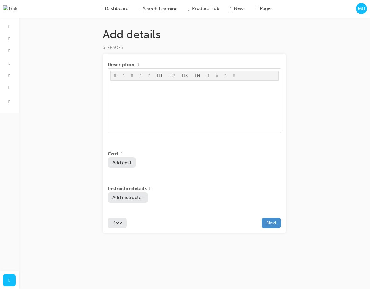
click at [272, 225] on span "Next" at bounding box center [271, 223] width 10 height 6
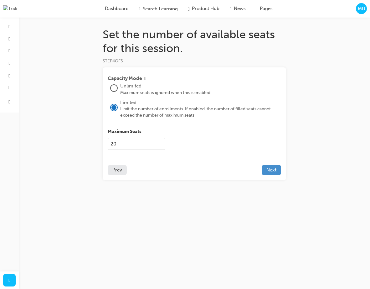
click at [275, 171] on span "Next" at bounding box center [271, 170] width 10 height 6
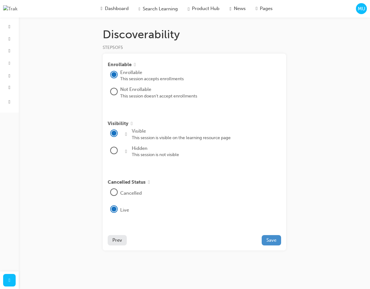
click at [274, 241] on span "Save" at bounding box center [271, 240] width 10 height 6
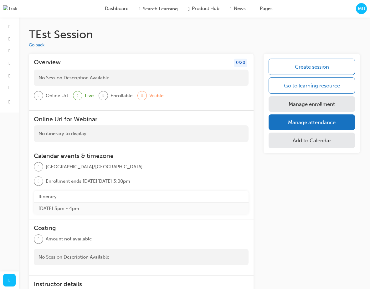
click at [37, 46] on button "Go back" at bounding box center [37, 45] width 16 height 7
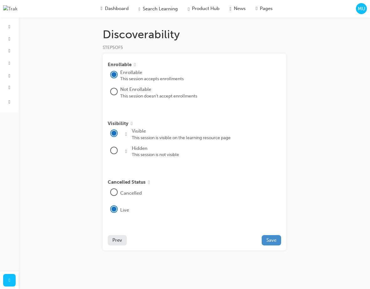
click at [271, 242] on span "Save" at bounding box center [271, 240] width 10 height 6
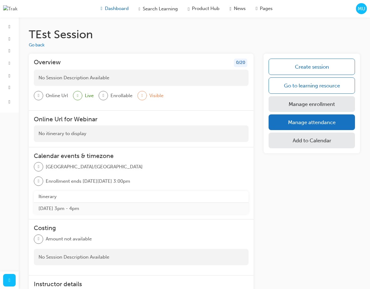
click at [114, 14] on div "Dashboard" at bounding box center [115, 9] width 38 height 12
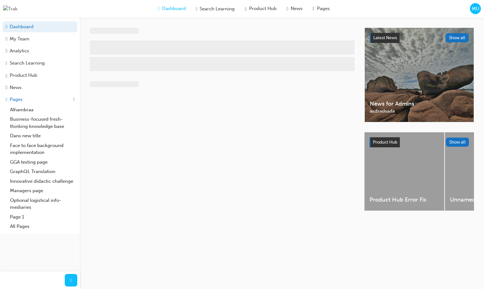
click at [370, 9] on span "MU" at bounding box center [476, 8] width 8 height 7
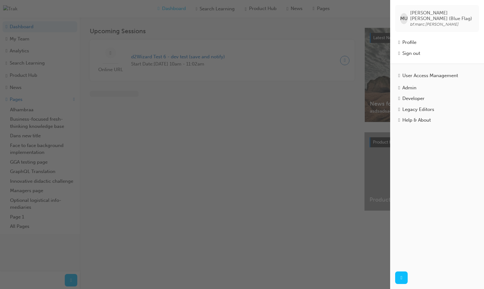
click at [370, 84] on div "Admin" at bounding box center [409, 87] width 14 height 7
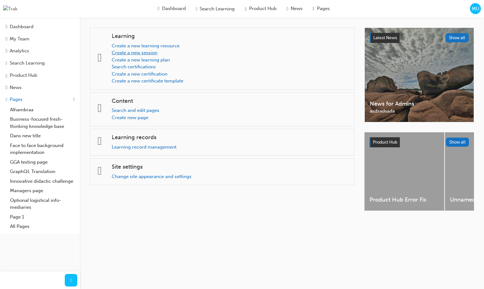
click at [155, 50] on link "Create a new session" at bounding box center [135, 53] width 46 height 6
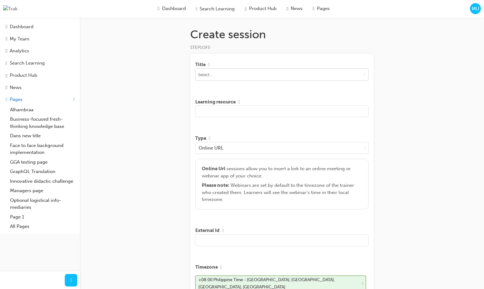
click at [311, 77] on input at bounding box center [282, 75] width 173 height 12
type input "a"
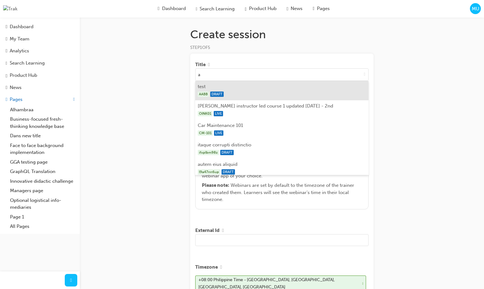
click at [268, 99] on li "test AABB DRAFT" at bounding box center [281, 90] width 173 height 19
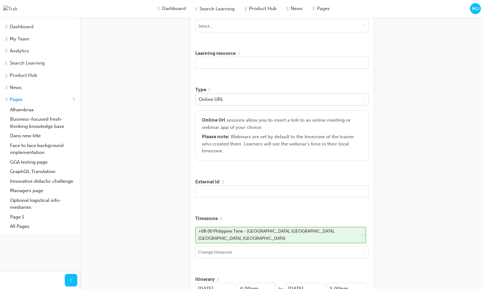
scroll to position [29, 0]
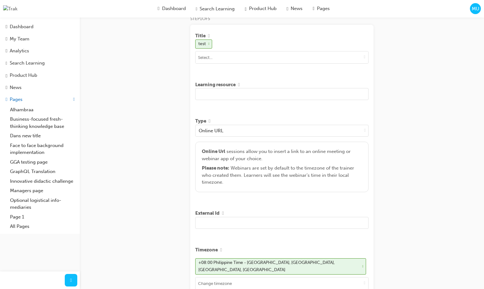
click at [244, 96] on input "text" at bounding box center [281, 94] width 173 height 12
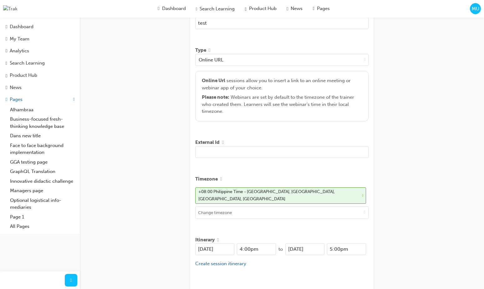
scroll to position [185, 0]
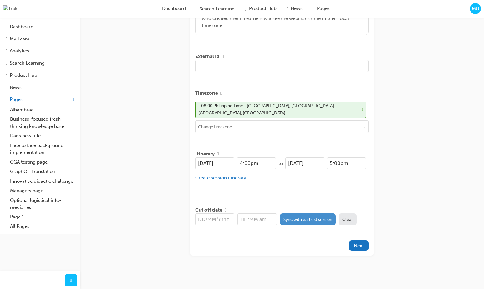
type input "test"
drag, startPoint x: 303, startPoint y: 215, endPoint x: 345, endPoint y: 262, distance: 62.9
click at [303, 215] on button "Sync with earliest session" at bounding box center [308, 219] width 56 height 12
type input "[DATE]"
type input "4:00pm"
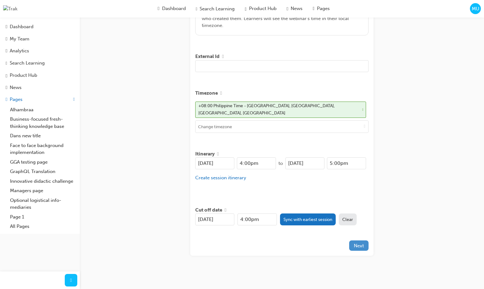
click at [362, 246] on button "Next" at bounding box center [358, 245] width 19 height 10
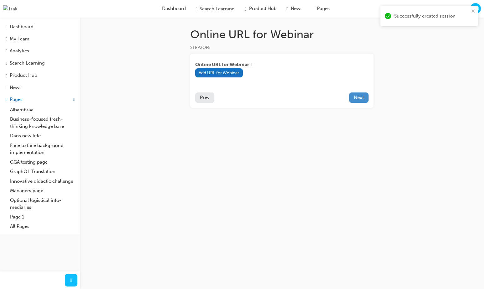
click at [359, 98] on span "Next" at bounding box center [359, 98] width 10 height 6
click at [370, 9] on span "MU" at bounding box center [476, 8] width 8 height 7
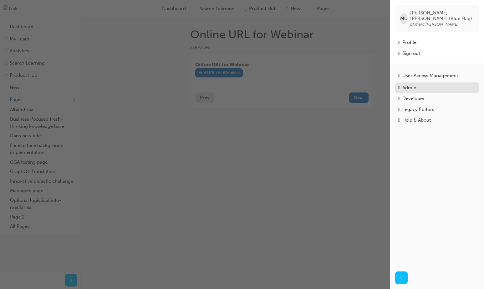
click at [370, 84] on div "Admin" at bounding box center [409, 87] width 14 height 7
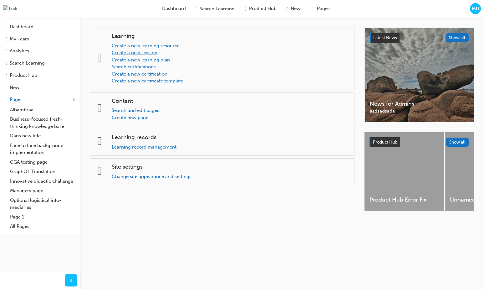
click at [134, 53] on link "Create a new session" at bounding box center [135, 53] width 46 height 6
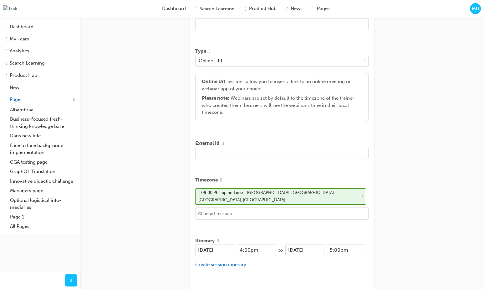
scroll to position [174, 0]
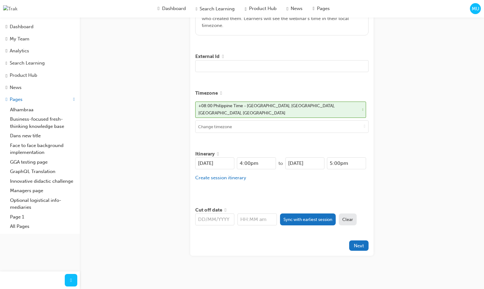
click at [152, 64] on div "Create session STEP 1 OF 5 Title Learning resource Type Online URL Online Url s…" at bounding box center [242, 58] width 484 height 465
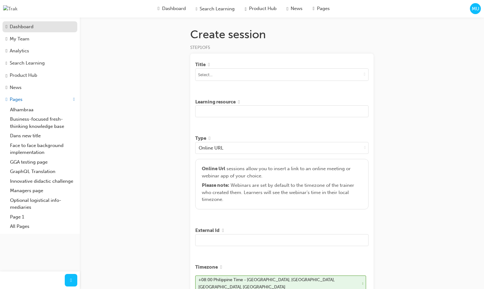
click at [31, 24] on div "Dashboard" at bounding box center [22, 26] width 24 height 7
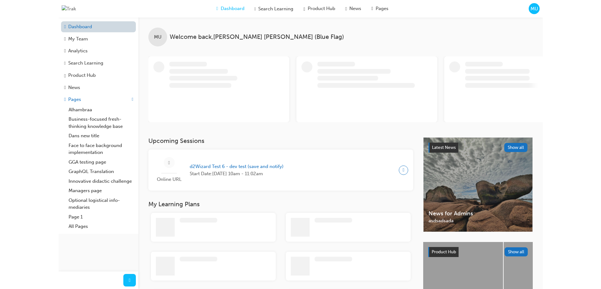
scroll to position [1, 0]
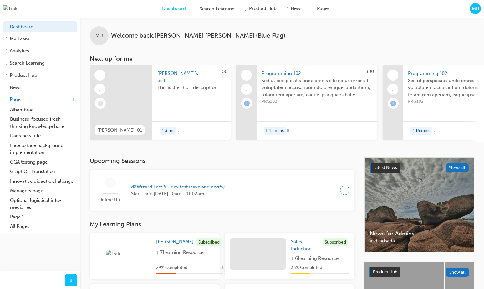
drag, startPoint x: 449, startPoint y: 23, endPoint x: 479, endPoint y: 26, distance: 30.8
click at [370, 23] on div "MU Welcome back , [PERSON_NAME] (Blue Flag)" at bounding box center [282, 30] width 404 height 29
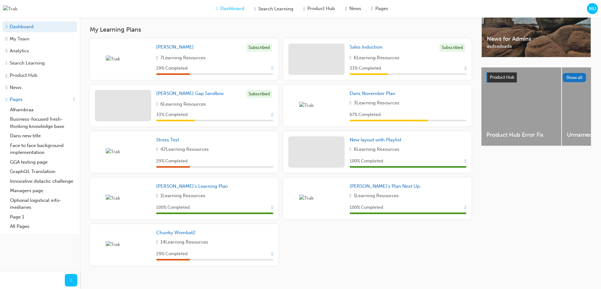
scroll to position [0, 0]
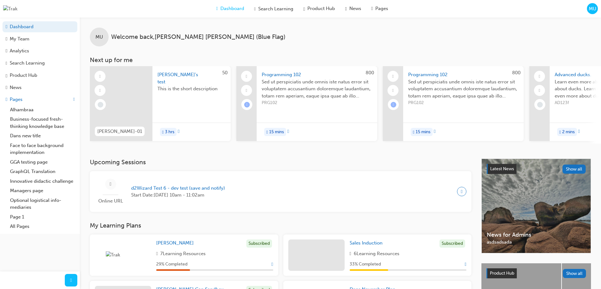
click at [370, 13] on div "MU" at bounding box center [592, 8] width 11 height 11
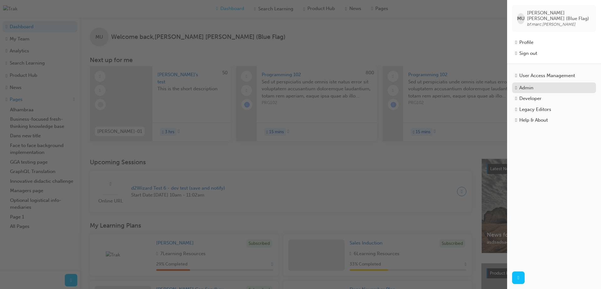
click at [370, 84] on div "Admin" at bounding box center [526, 87] width 14 height 7
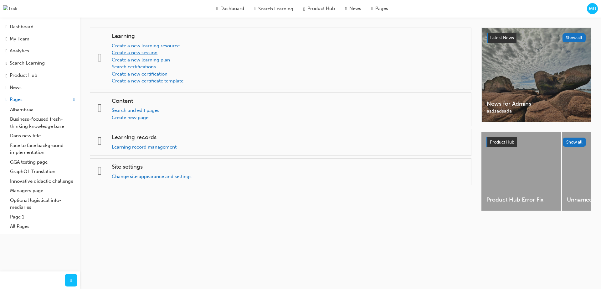
click at [155, 53] on link "Create a new session" at bounding box center [135, 53] width 46 height 6
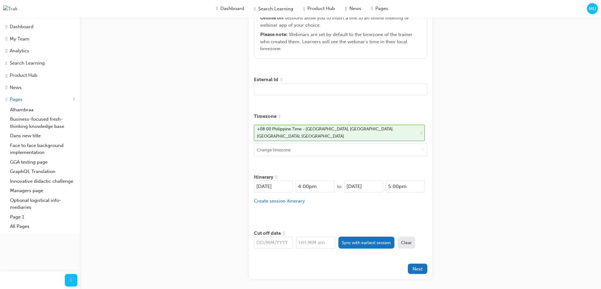
scroll to position [156, 0]
